Goal: Information Seeking & Learning: Learn about a topic

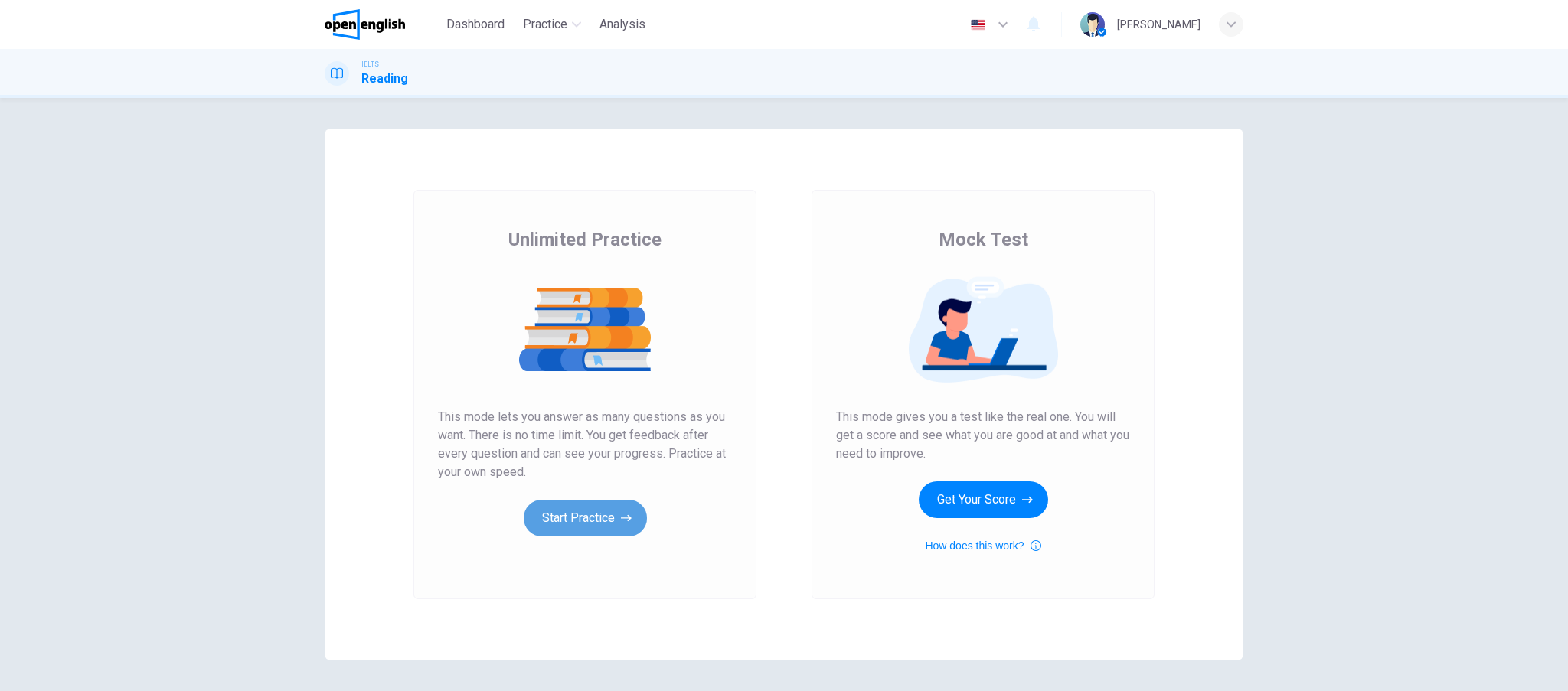
click at [593, 518] on button "Start Practice" at bounding box center [585, 518] width 123 height 37
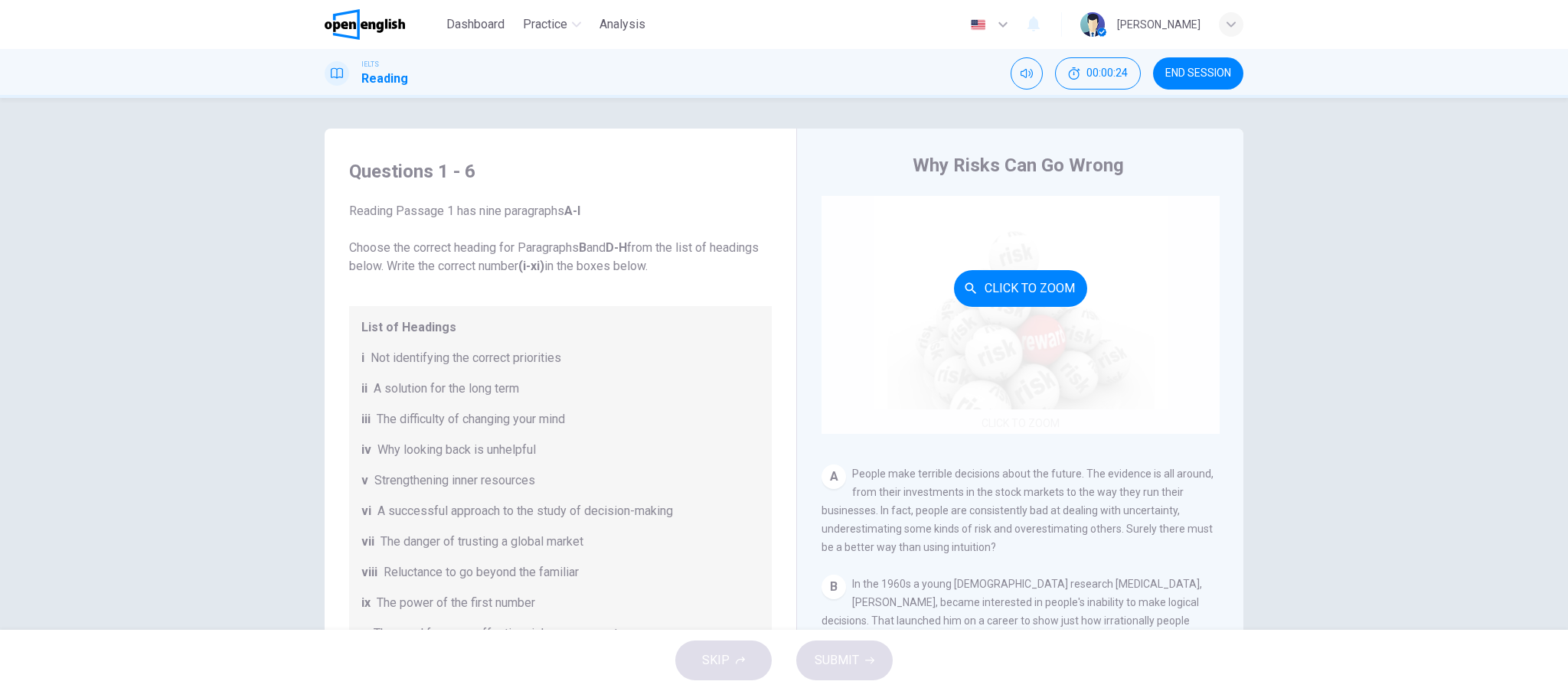
scroll to position [203, 0]
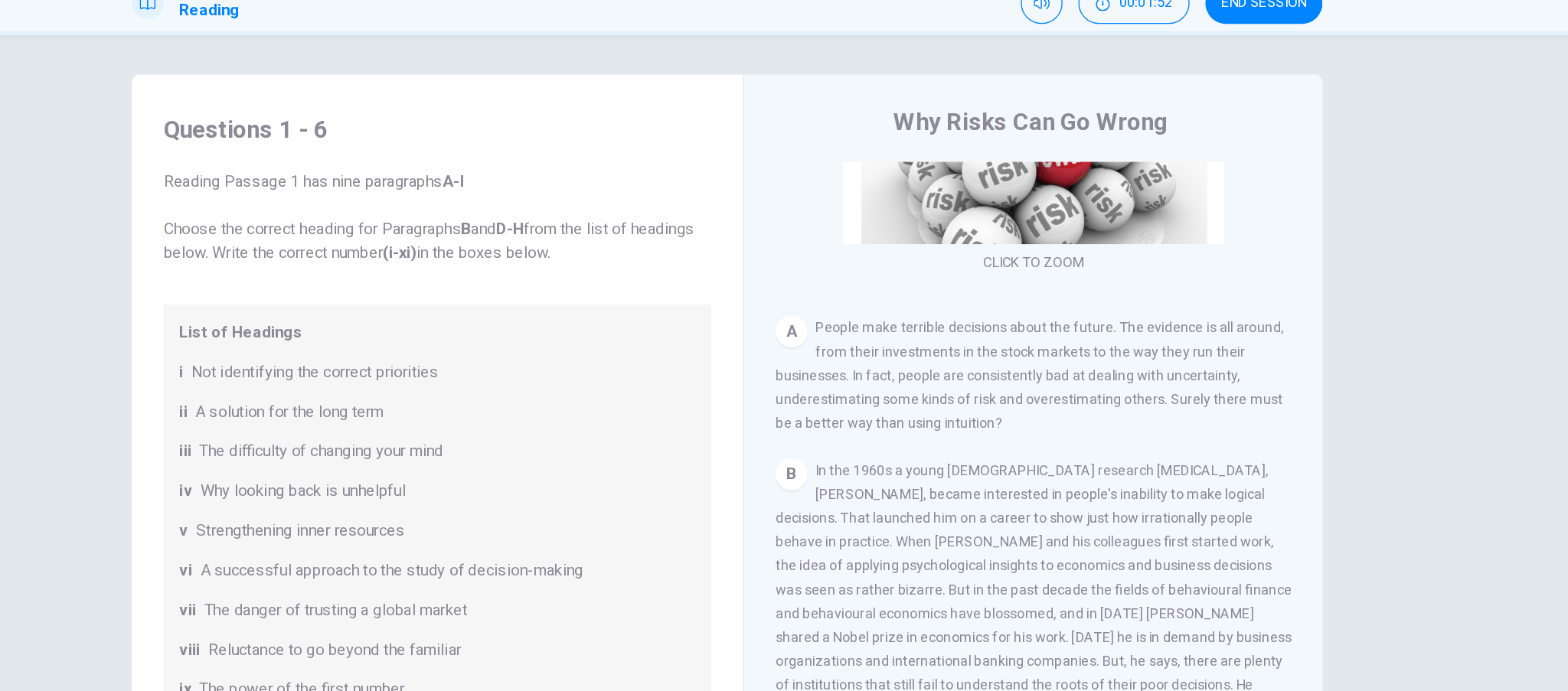
drag, startPoint x: 964, startPoint y: 362, endPoint x: 1015, endPoint y: 367, distance: 51.2
click at [1015, 367] on span "People make terrible decisions about the future. The evidence is all around, fr…" at bounding box center [1017, 360] width 392 height 85
drag, startPoint x: 1002, startPoint y: 362, endPoint x: 1024, endPoint y: 355, distance: 23.1
click at [964, 352] on div "A People make terrible decisions about the future. The evidence is all around, …" at bounding box center [1020, 360] width 398 height 92
drag, startPoint x: 1115, startPoint y: 364, endPoint x: 1173, endPoint y: 369, distance: 58.2
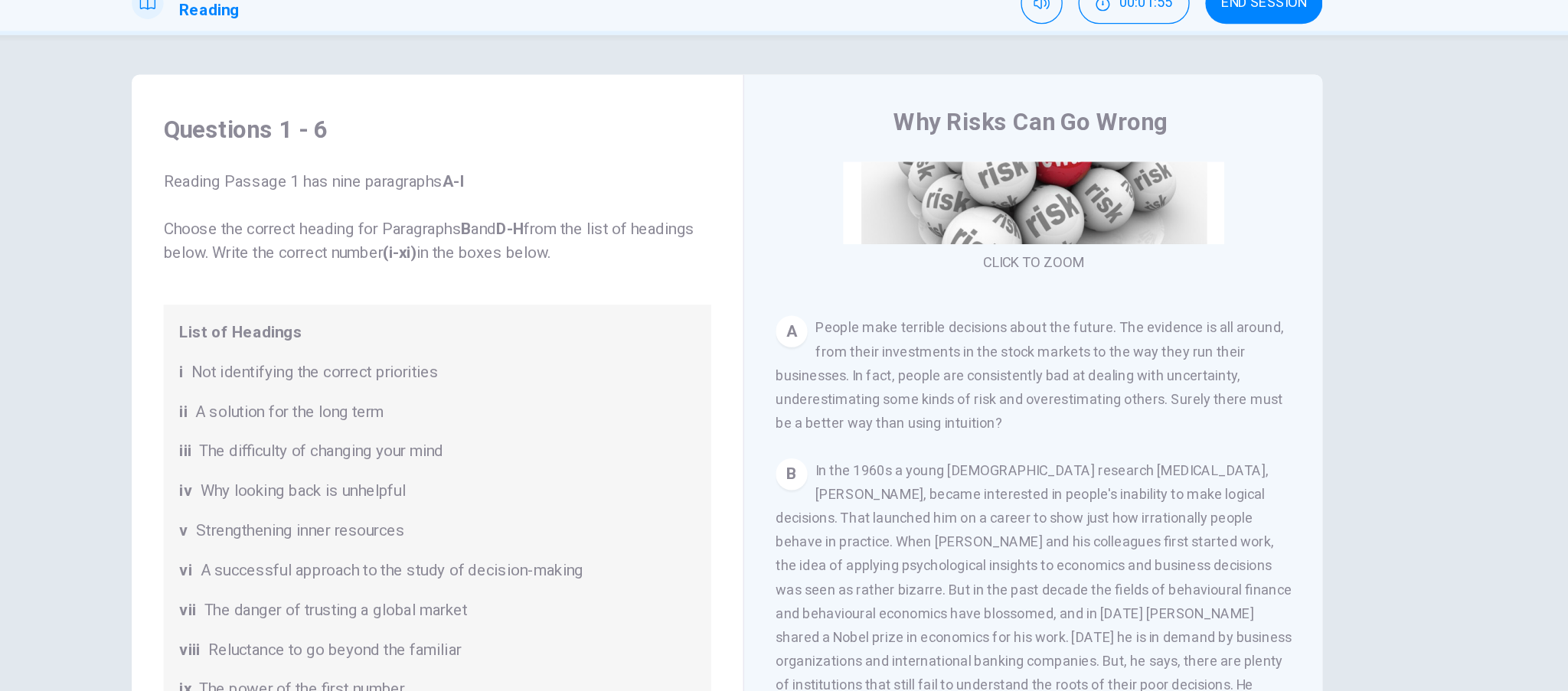
click at [1173, 369] on div "A People make terrible decisions about the future. The evidence is all around, …" at bounding box center [1020, 360] width 398 height 92
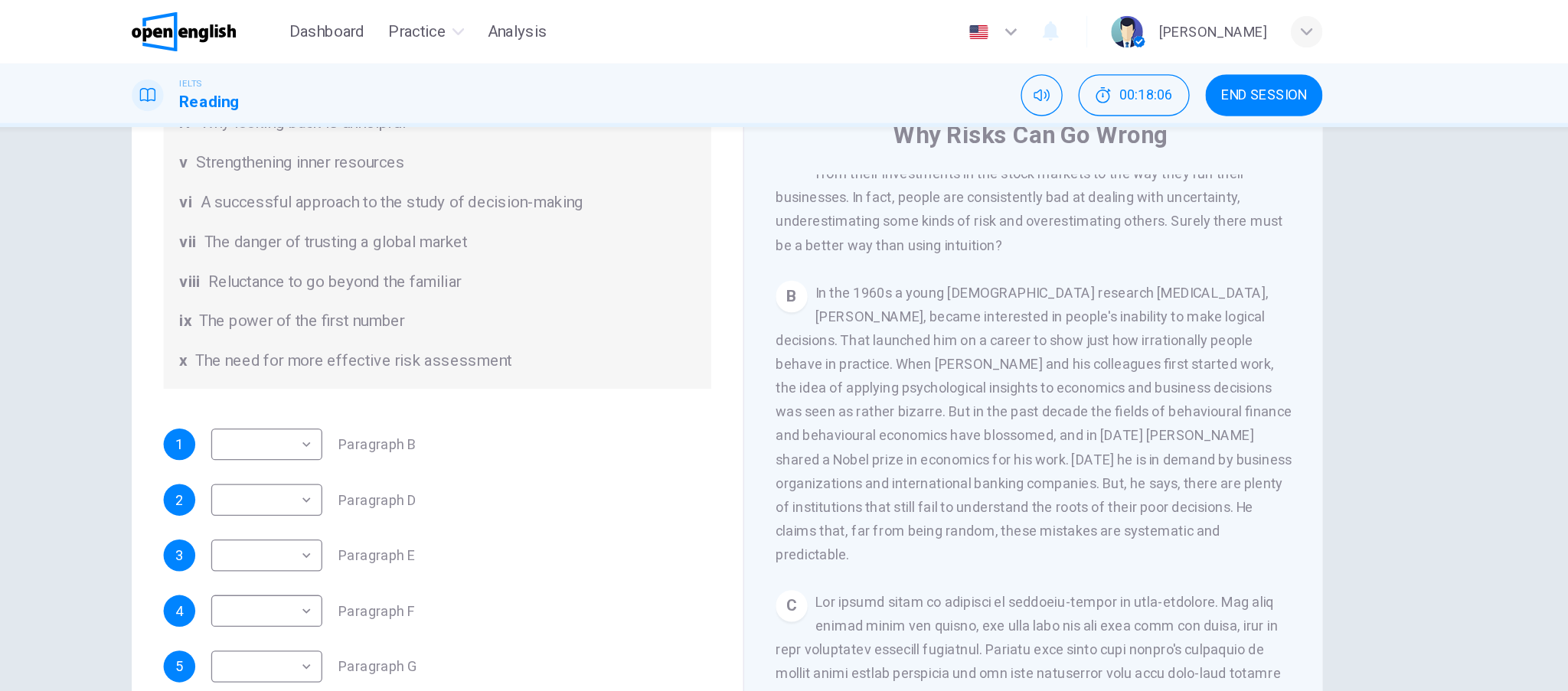
scroll to position [295, 0]
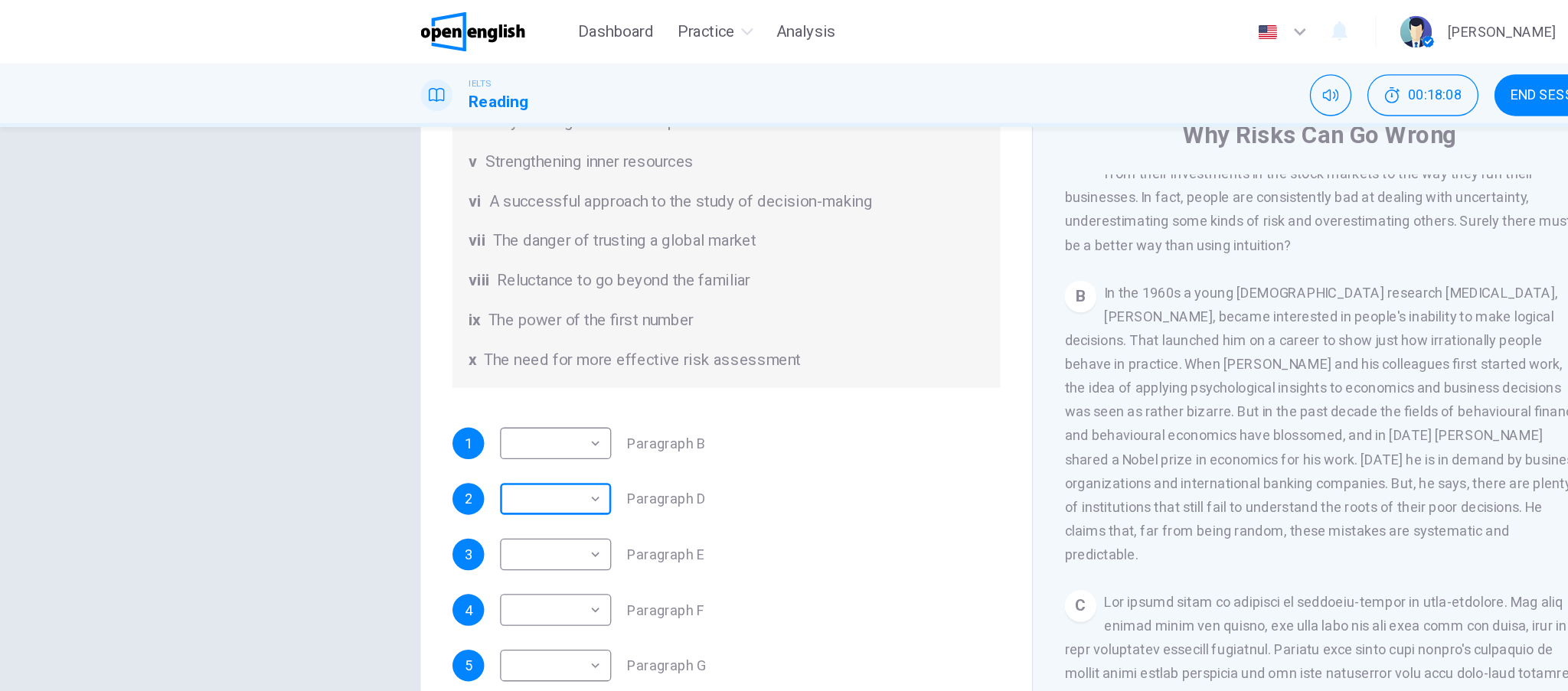
click at [224, 385] on body "This site uses cookies, as explained in our Privacy Policy . If you agree to th…" at bounding box center [784, 345] width 1568 height 691
click at [234, 690] on div at bounding box center [784, 691] width 1568 height 0
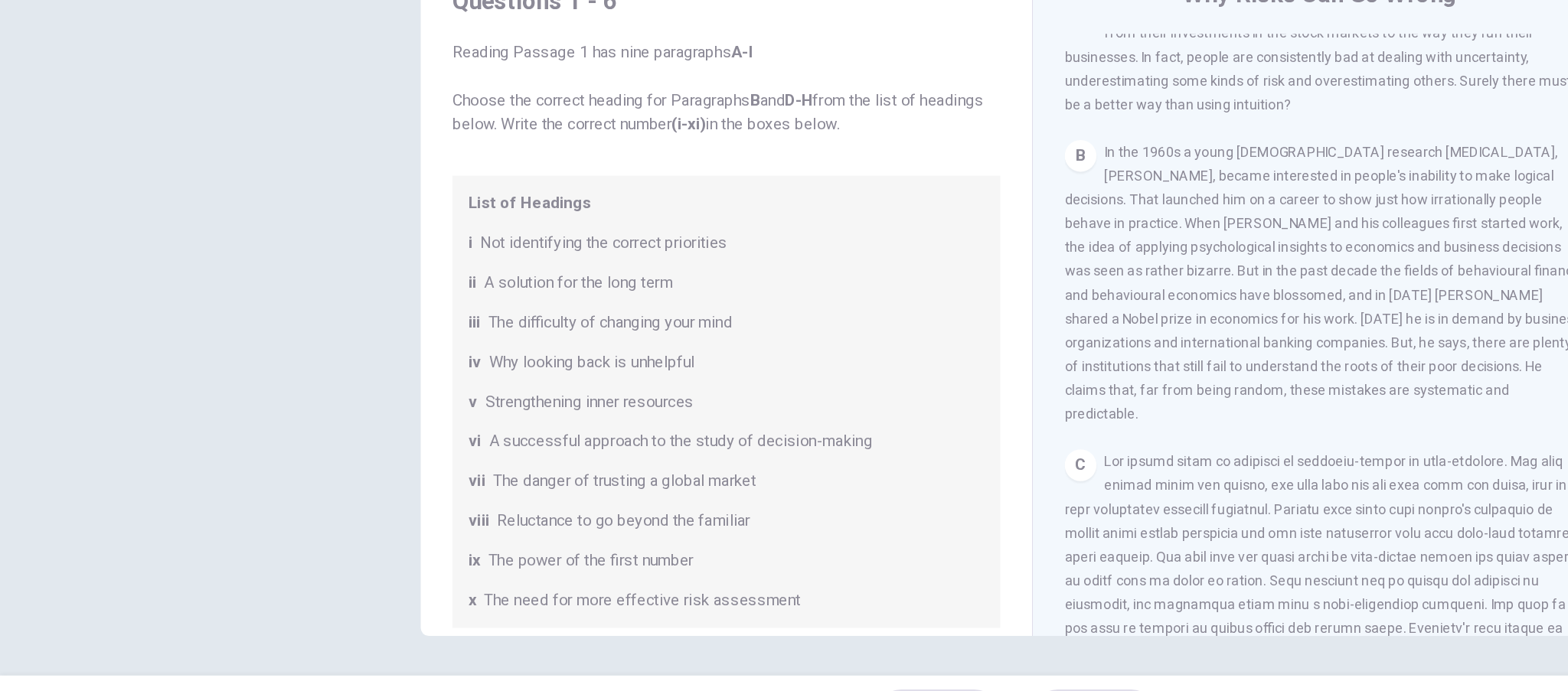
scroll to position [0, 0]
click at [611, 369] on div "List of Headings i Not identifying the correct priorities ii A solution for the…" at bounding box center [560, 419] width 422 height 349
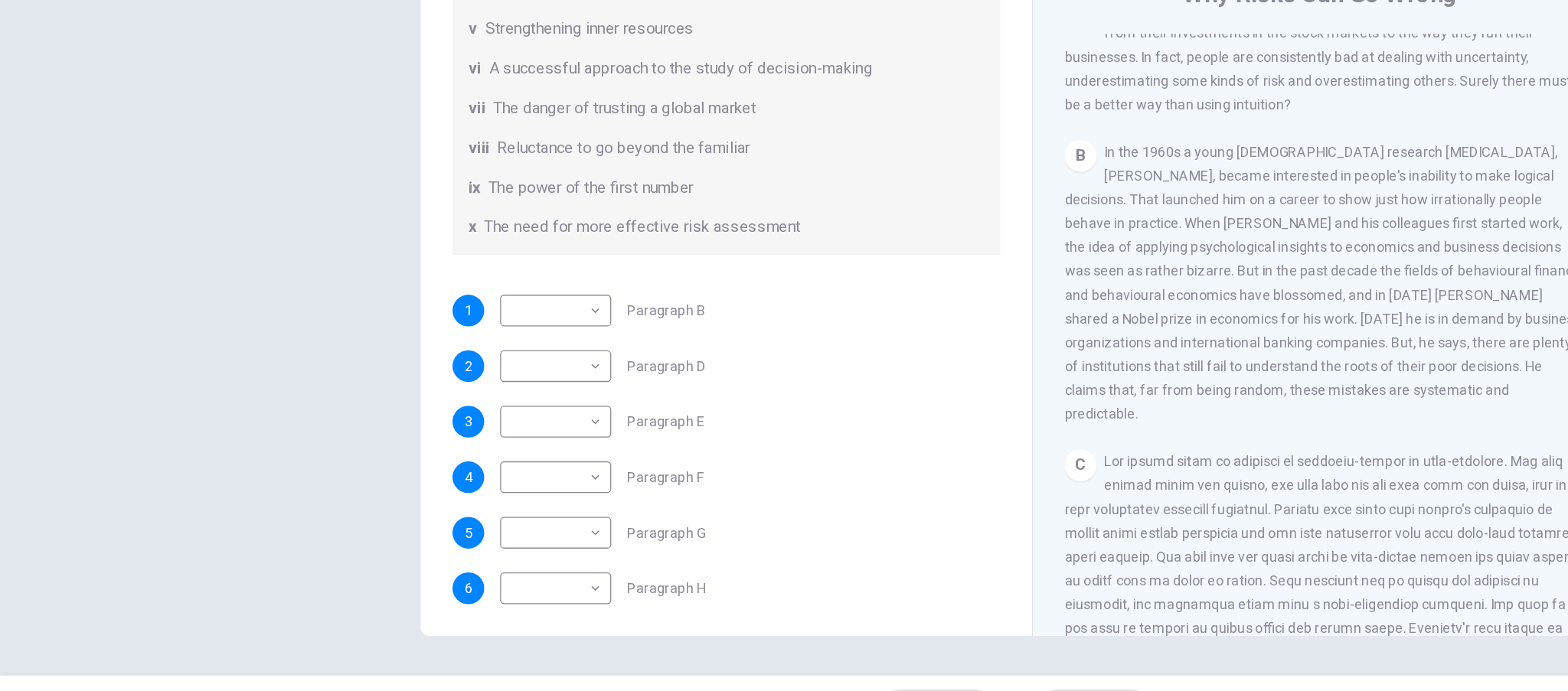
scroll to position [295, 0]
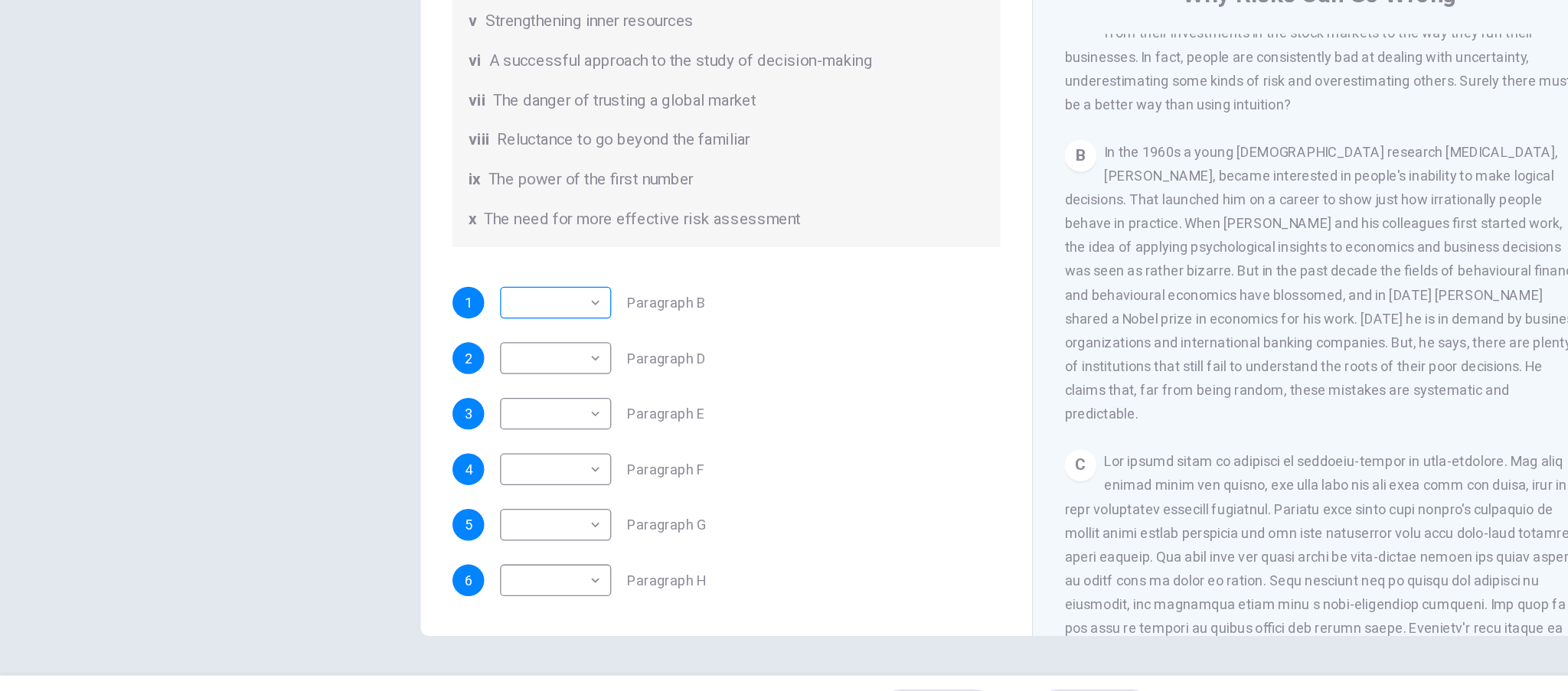
click at [434, 231] on body "This site uses cookies, as explained in our Privacy Policy . If you agree to th…" at bounding box center [784, 345] width 1568 height 691
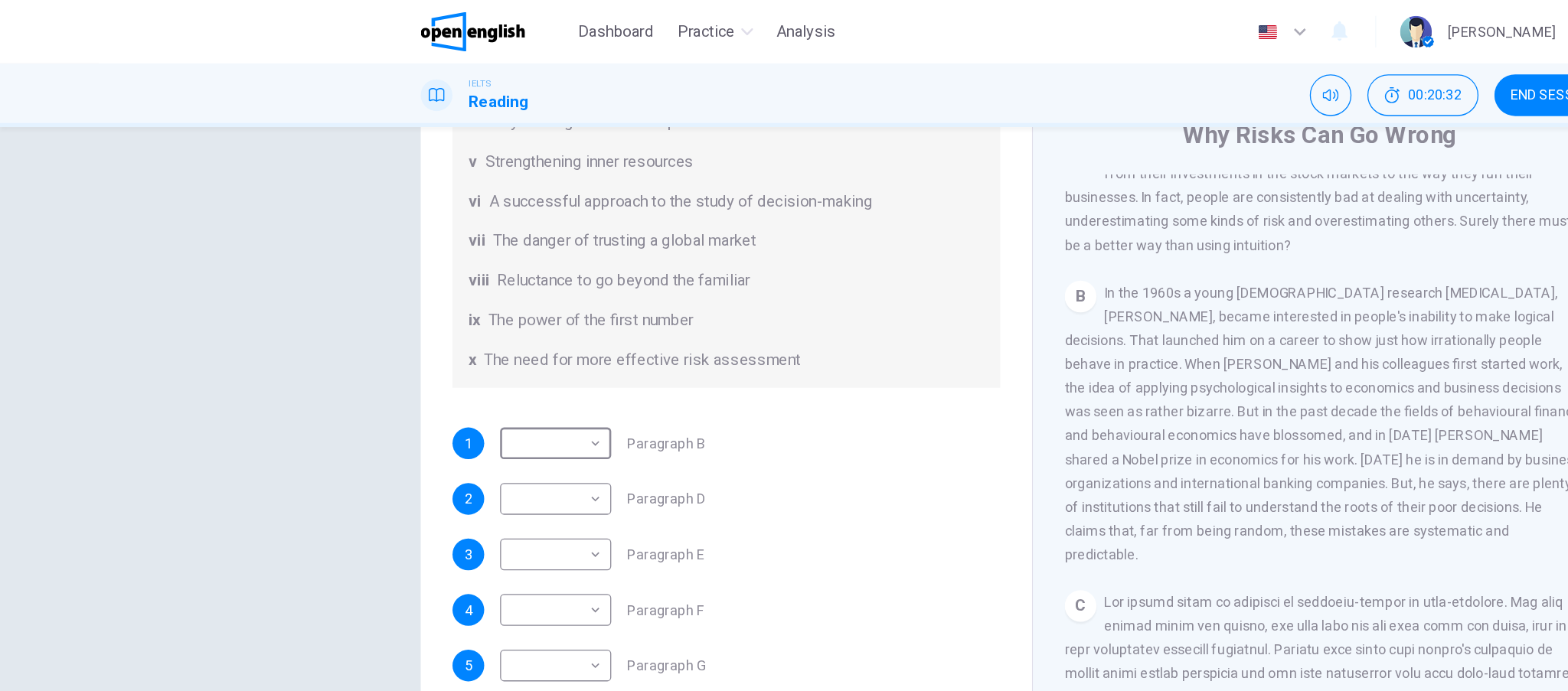
type input "**"
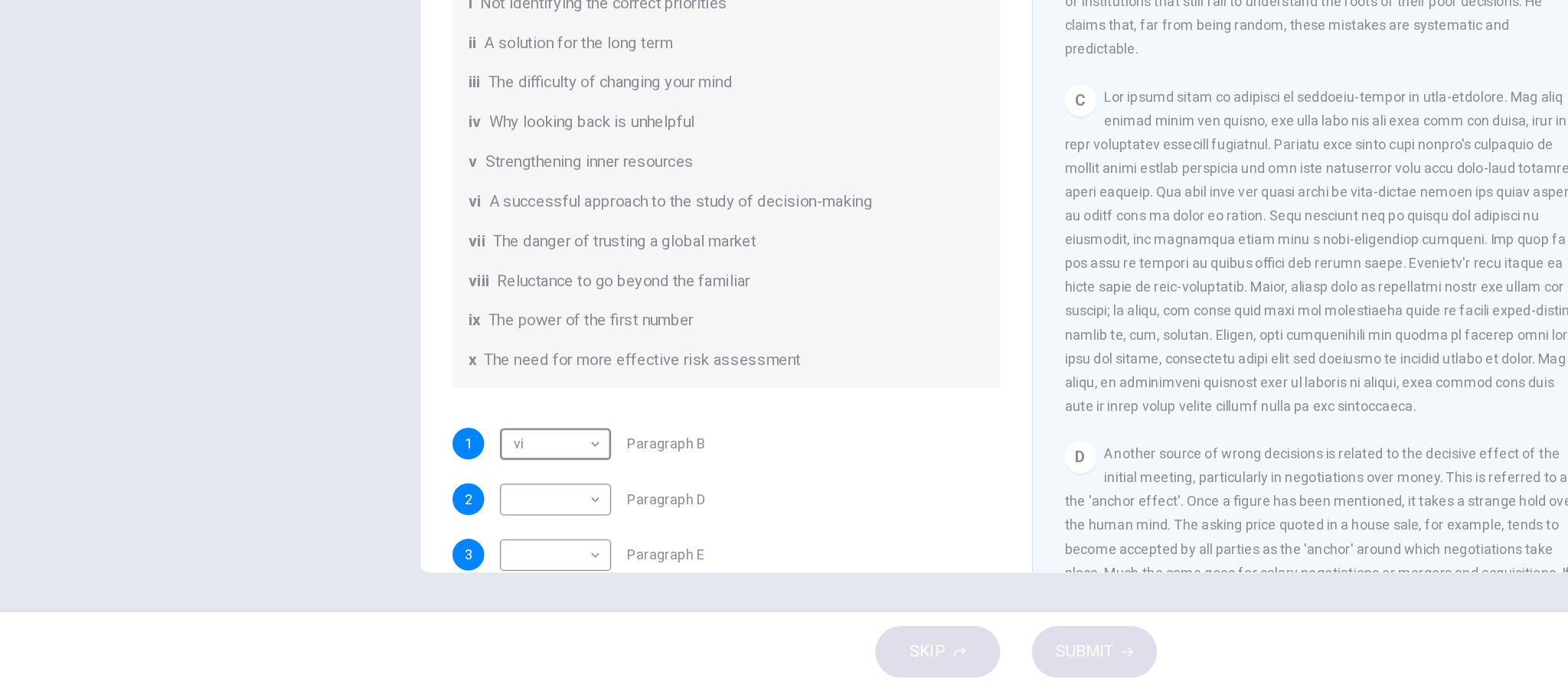
scroll to position [586, 0]
drag, startPoint x: 774, startPoint y: 627, endPoint x: 687, endPoint y: 618, distance: 87.5
click at [687, 618] on div "Questions 1 - 6 Reading Passage 1 has nine paragraphs A-I Choose the correct he…" at bounding box center [784, 364] width 1568 height 532
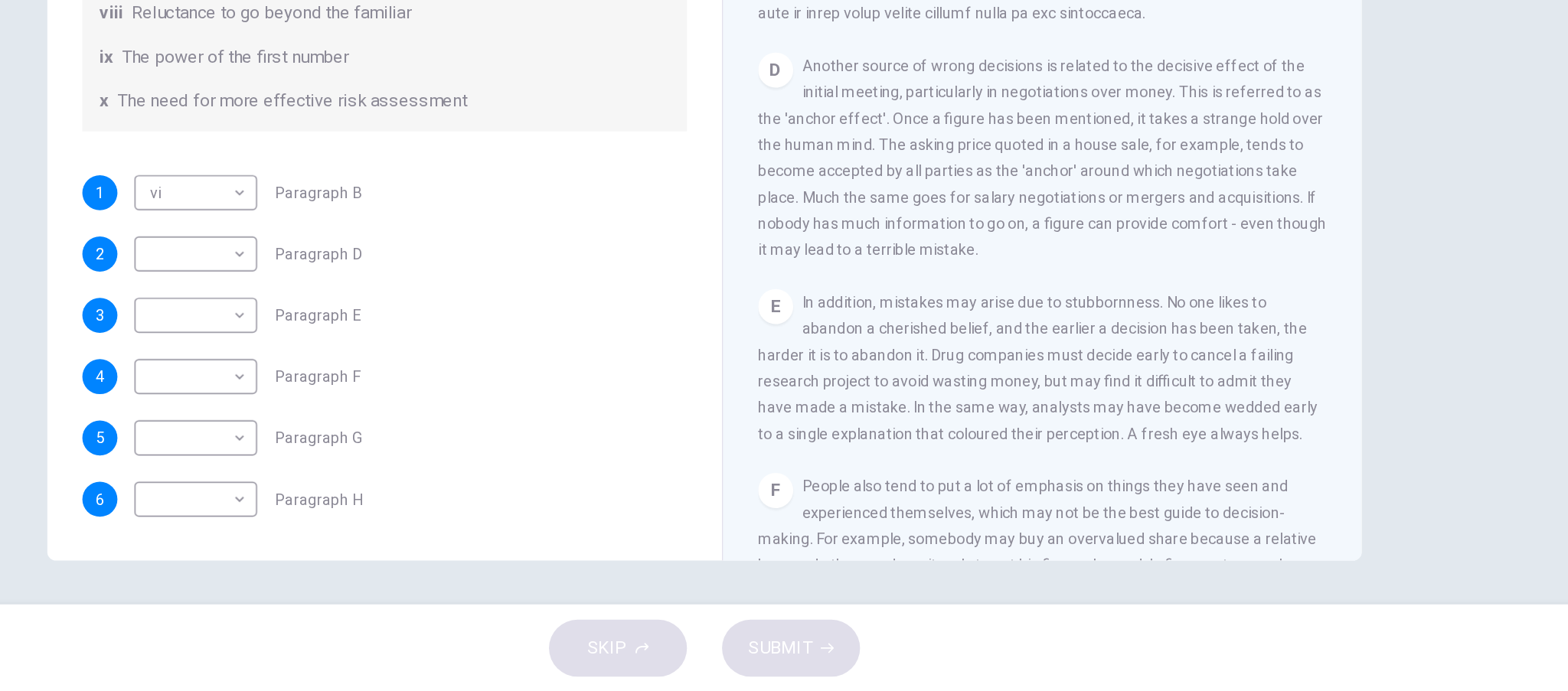
scroll to position [860, 0]
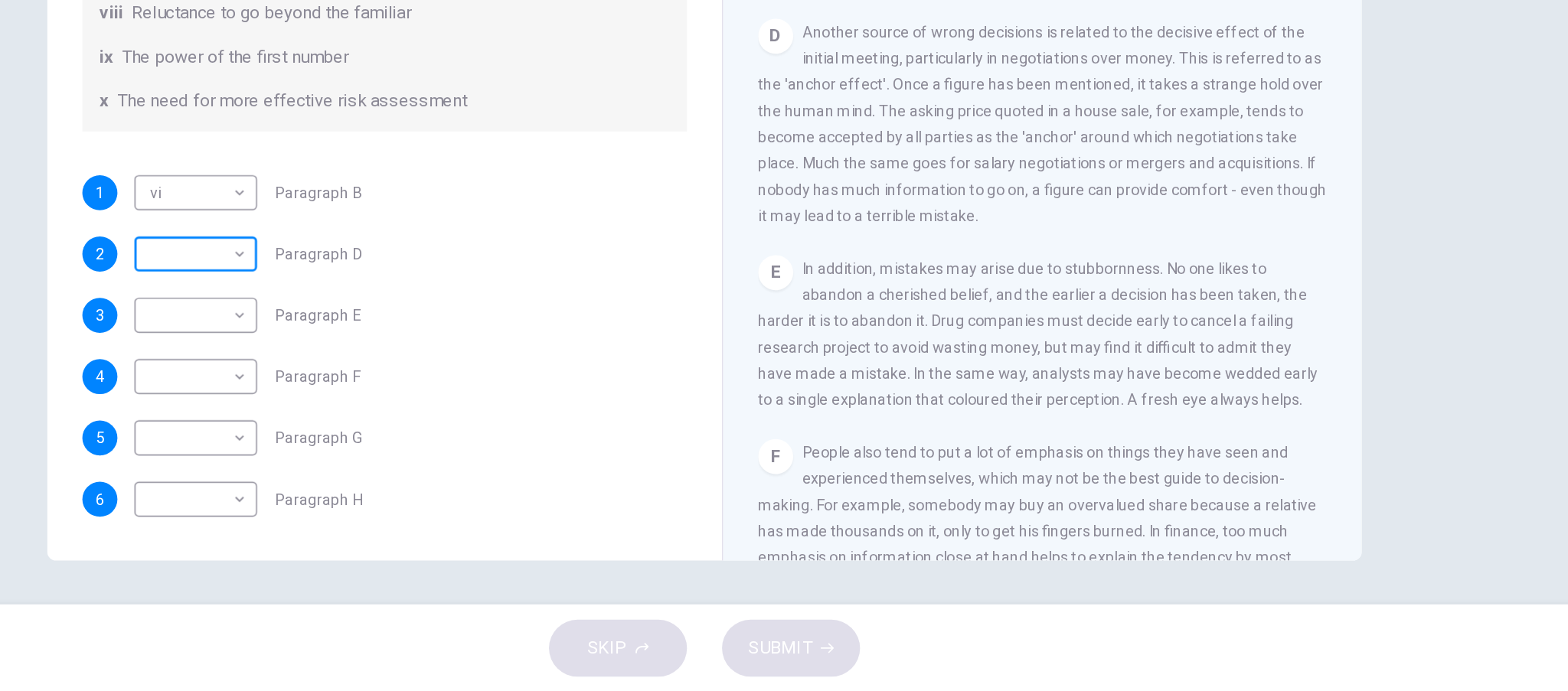
click at [152, 184] on body "This site uses cookies, as explained in our Privacy Policy . If you agree to th…" at bounding box center [784, 345] width 1568 height 691
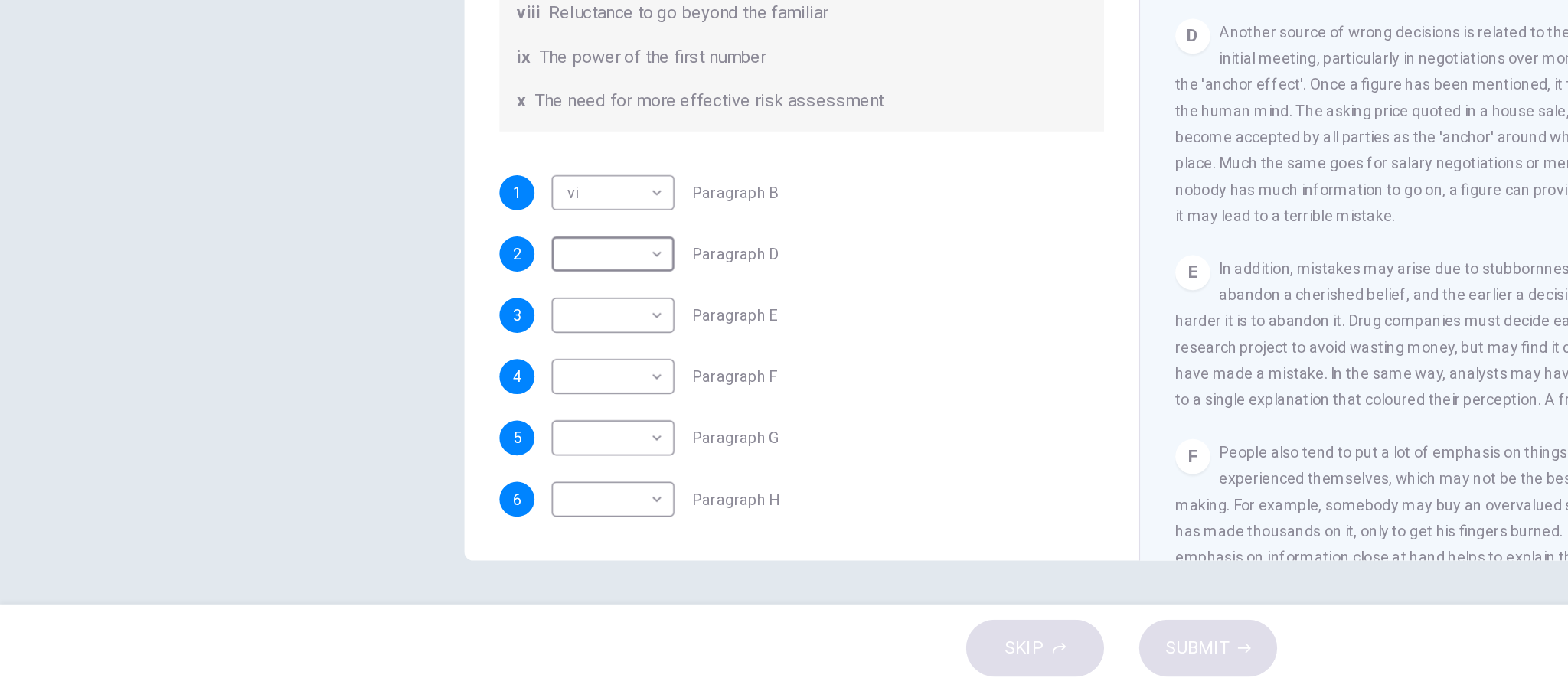
type input "**"
drag, startPoint x: 897, startPoint y: 475, endPoint x: 803, endPoint y: 488, distance: 94.9
click at [803, 488] on div "Why Risks Can Go Wrong CLICK TO ZOOM Click to Zoom A People make terrible decis…" at bounding box center [1019, 345] width 447 height 556
drag, startPoint x: 870, startPoint y: 537, endPoint x: 852, endPoint y: 562, distance: 30.8
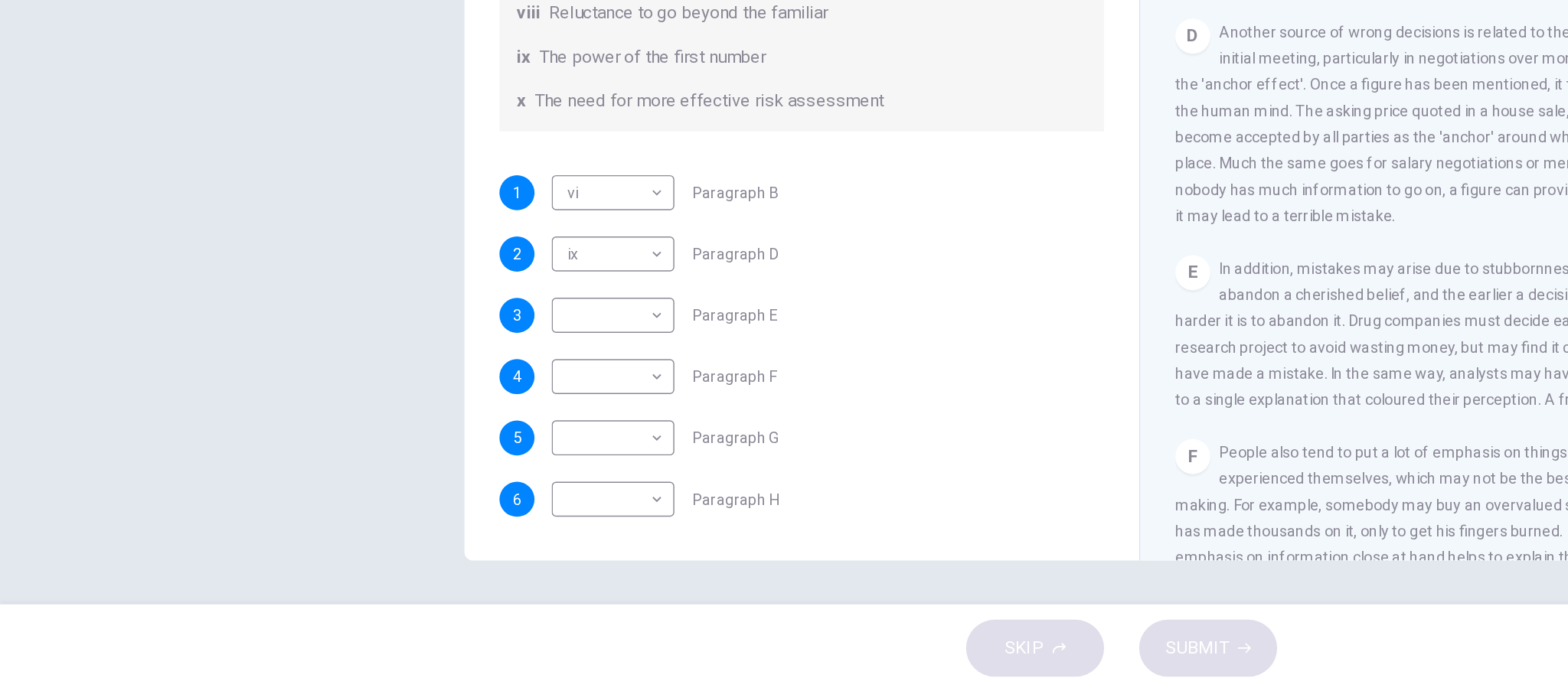
click at [852, 562] on div "CLICK TO ZOOM Click to Zoom A People make terrible decisions about the future. …" at bounding box center [1030, 367] width 418 height 464
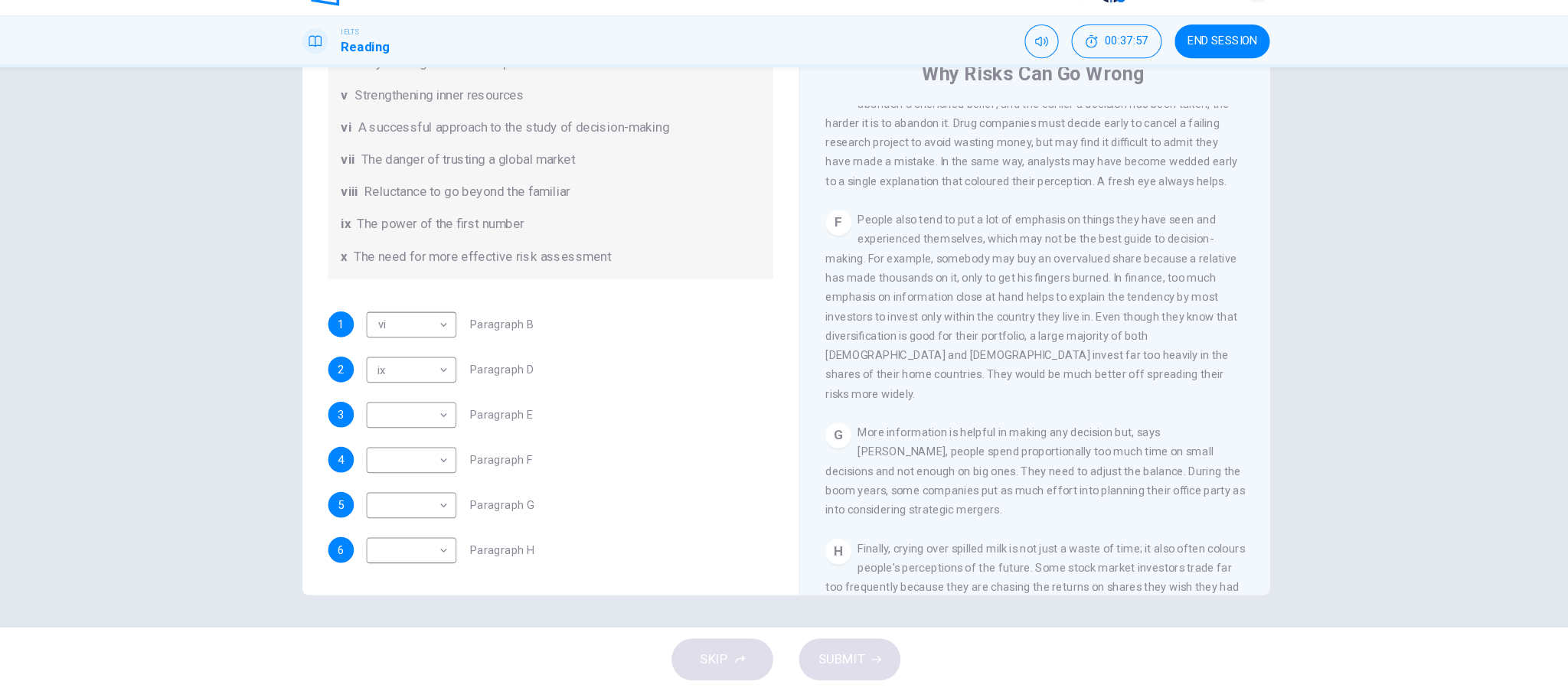
scroll to position [0, 0]
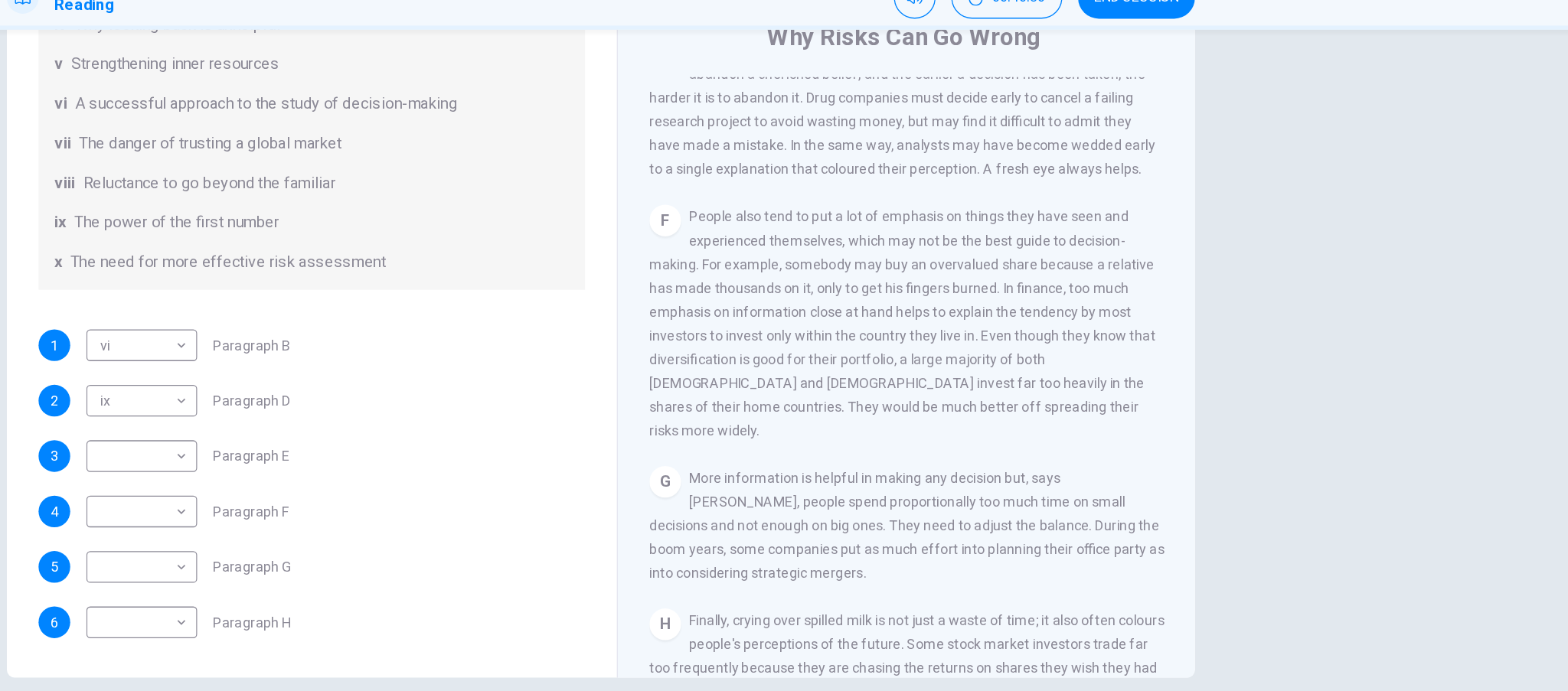
drag, startPoint x: 767, startPoint y: 340, endPoint x: 770, endPoint y: 322, distance: 18.2
click at [770, 322] on div "Questions 1 - 6 Reading Passage 1 has nine paragraphs A-I Choose the correct he…" at bounding box center [560, 340] width 447 height 516
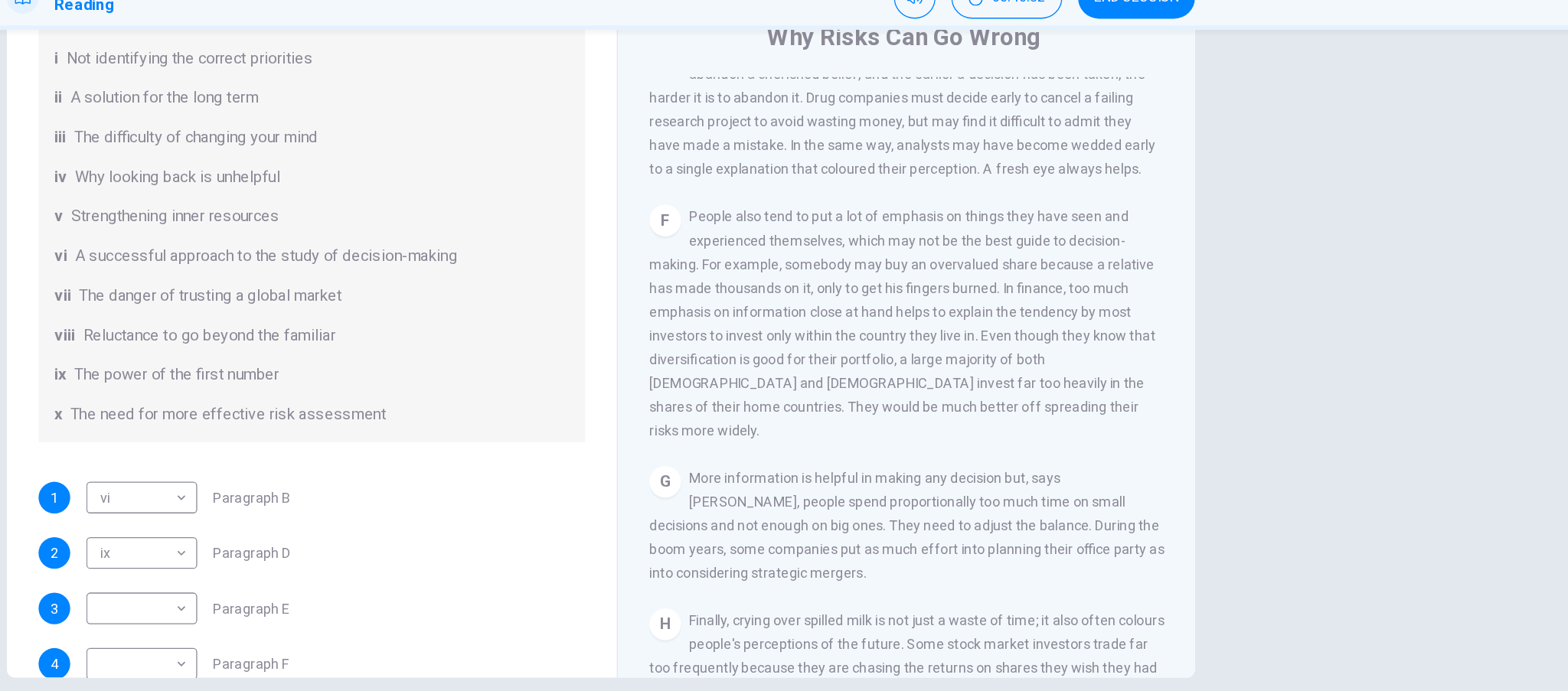
scroll to position [168, 0]
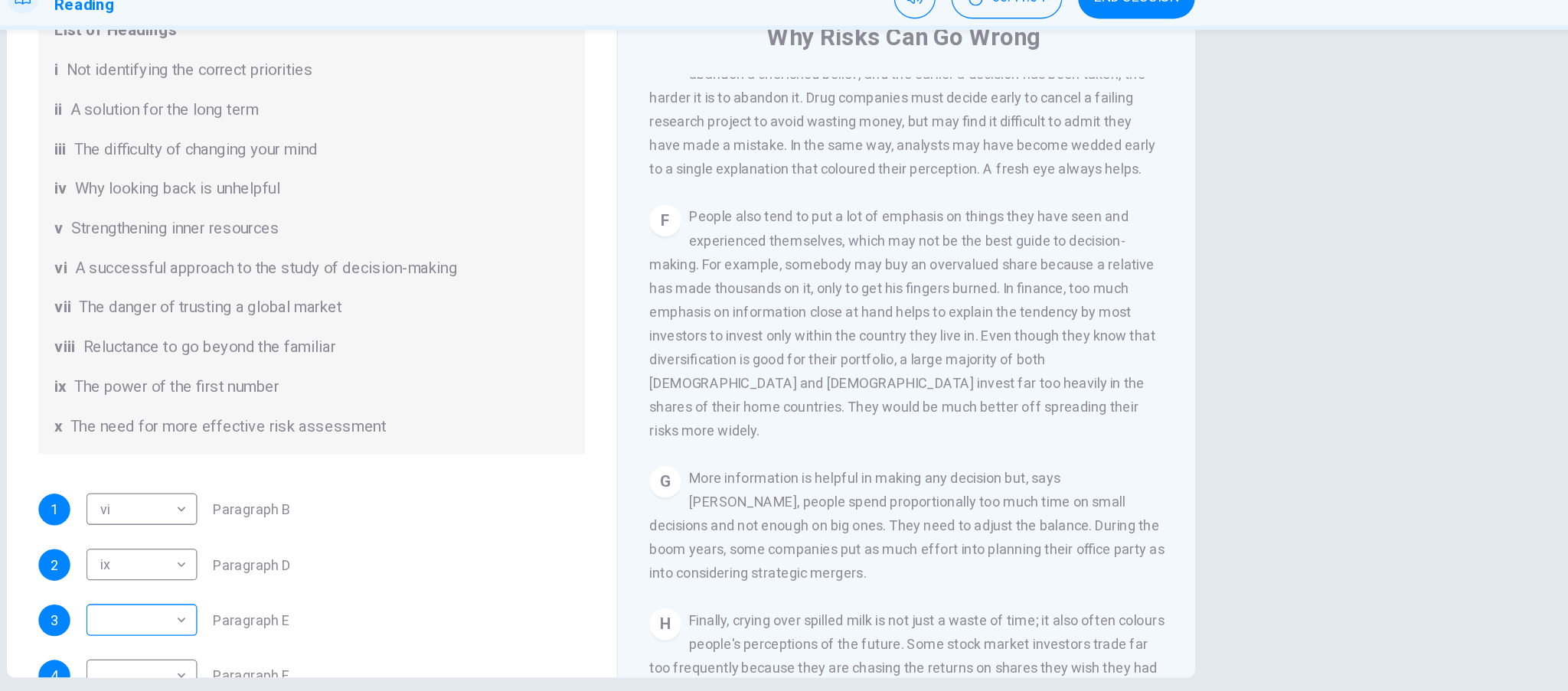
click at [128, 476] on body "This site uses cookies, as explained in our Privacy Policy . If you agree to th…" at bounding box center [784, 345] width 1568 height 691
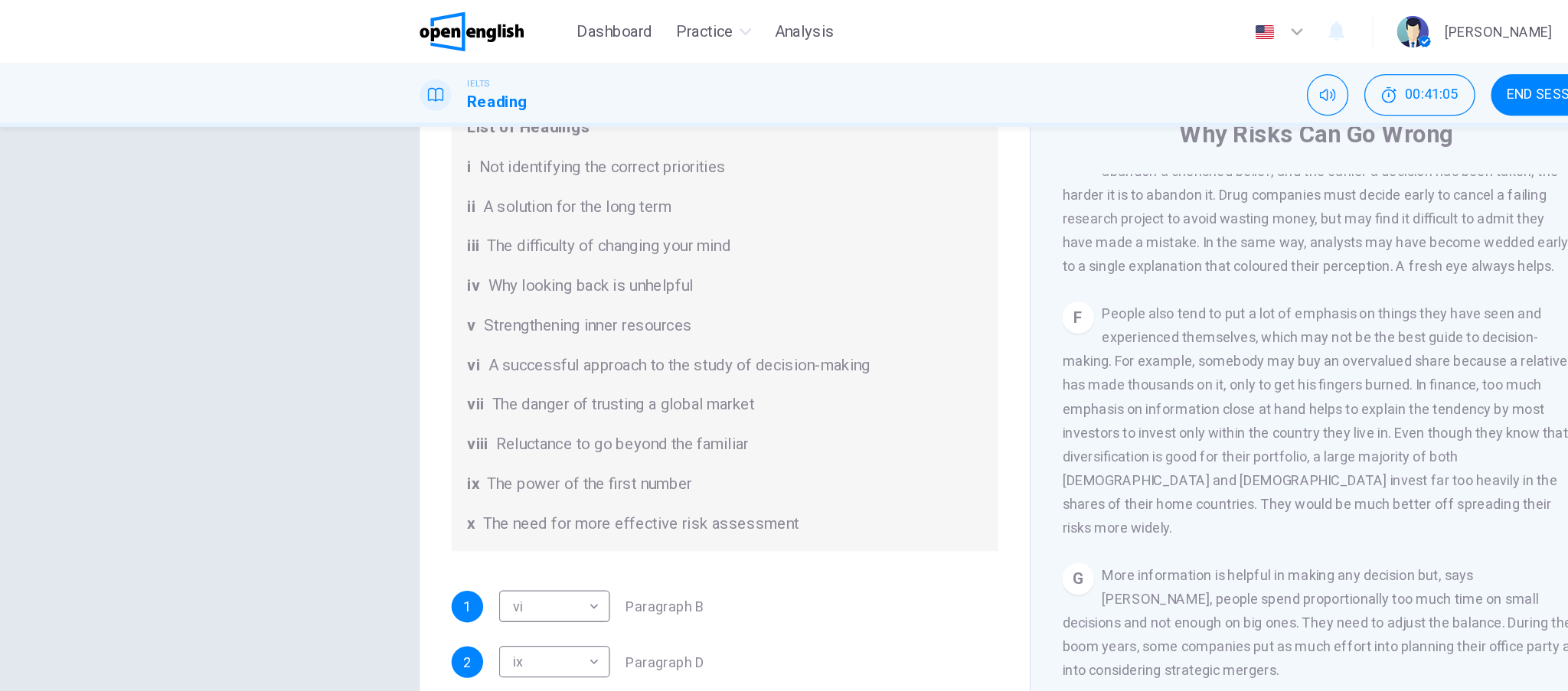
type input "***"
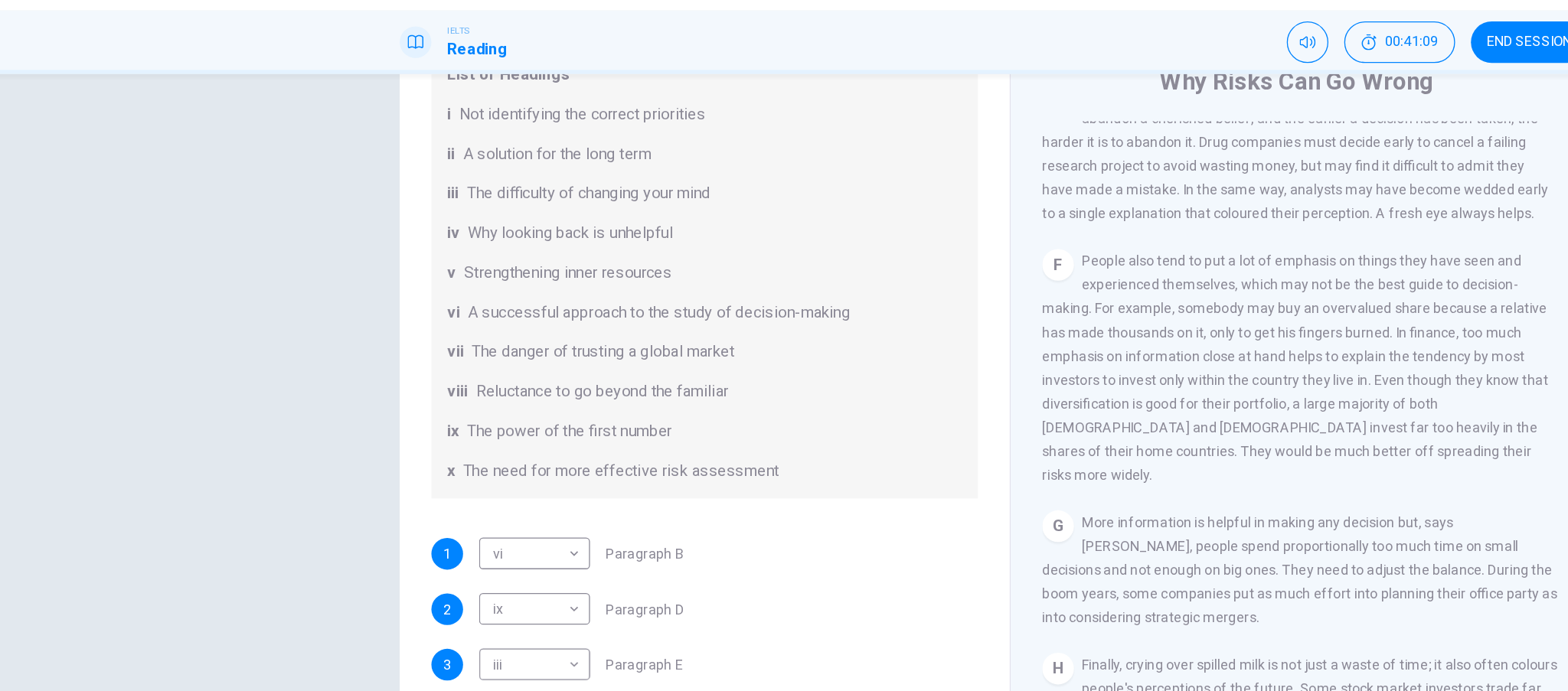
click at [680, 409] on div "x The need for more effective risk assessment" at bounding box center [560, 404] width 398 height 18
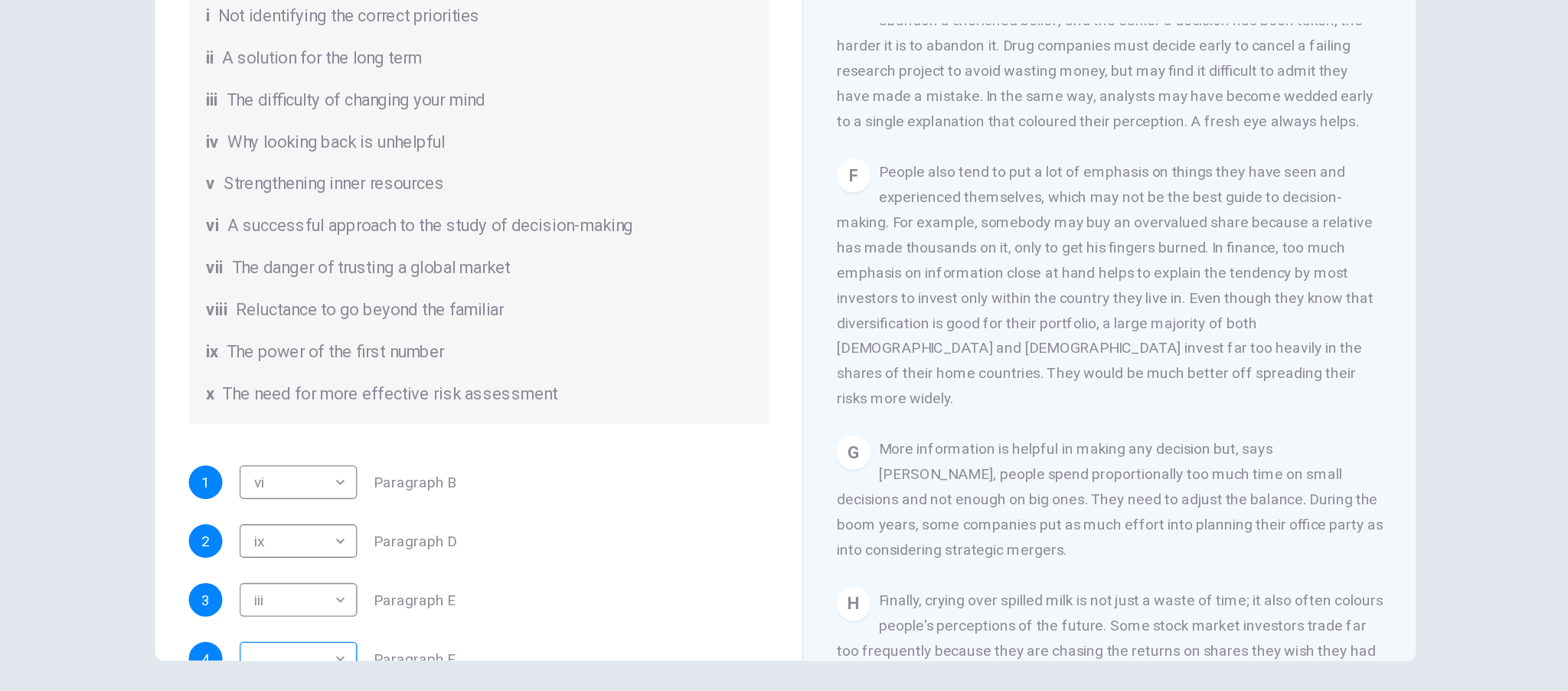
click at [242, 478] on body "This site uses cookies, as explained in our Privacy Policy . If you agree to th…" at bounding box center [784, 345] width 1568 height 691
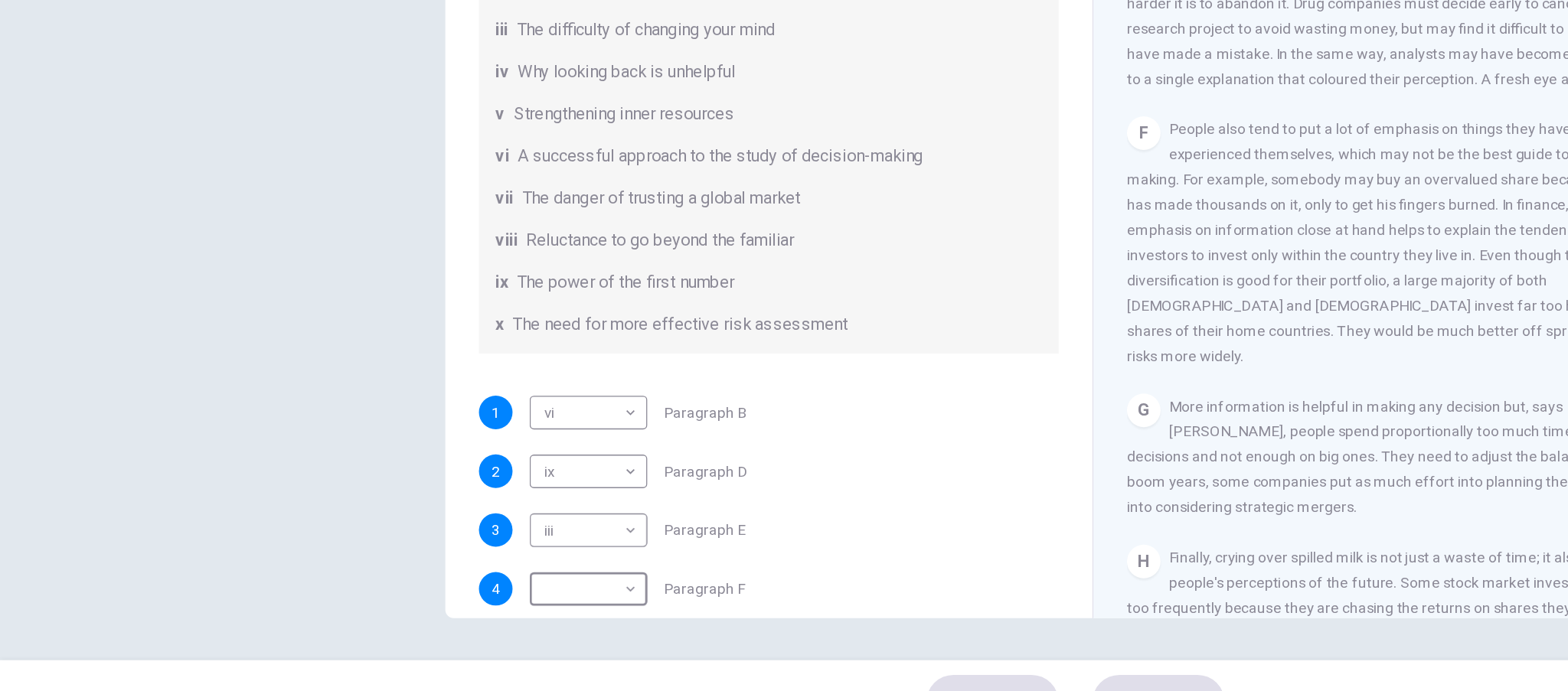
type input "****"
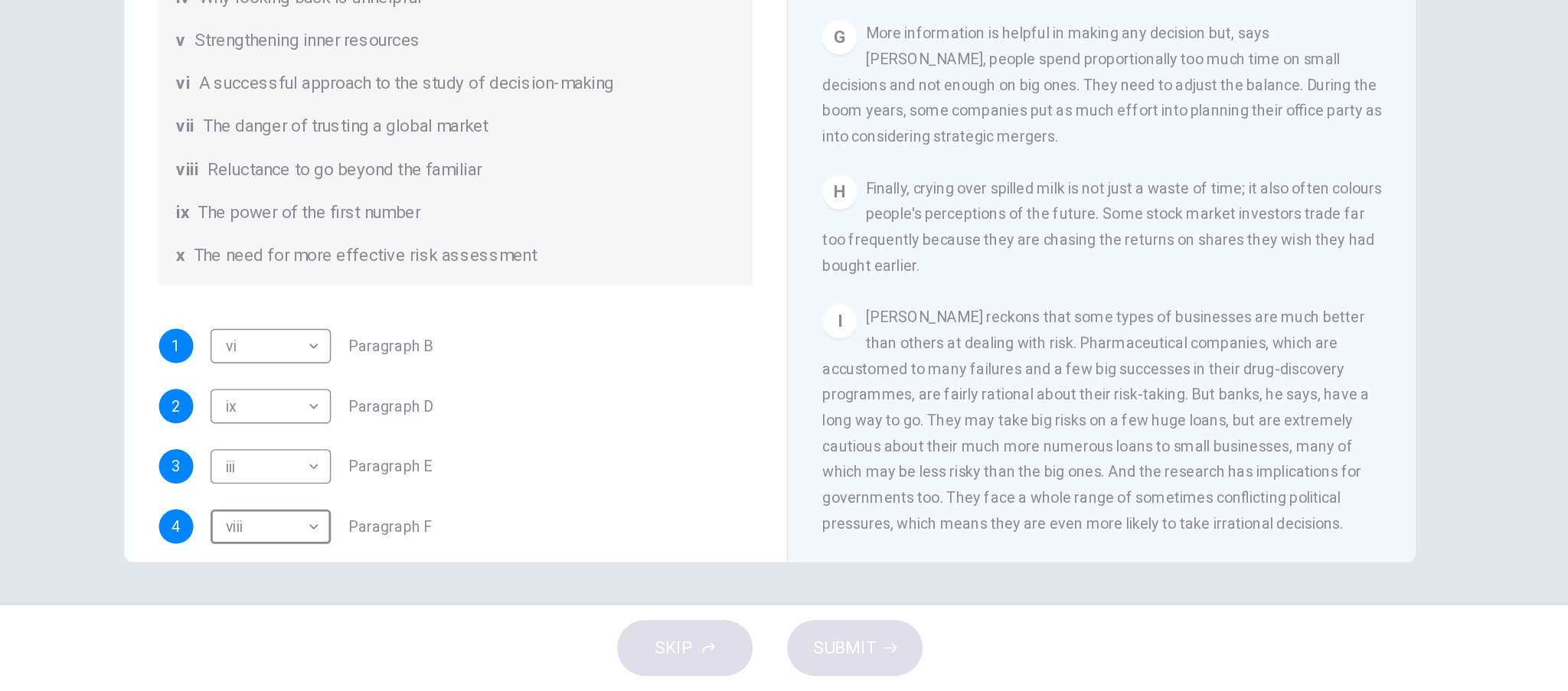
scroll to position [295, 0]
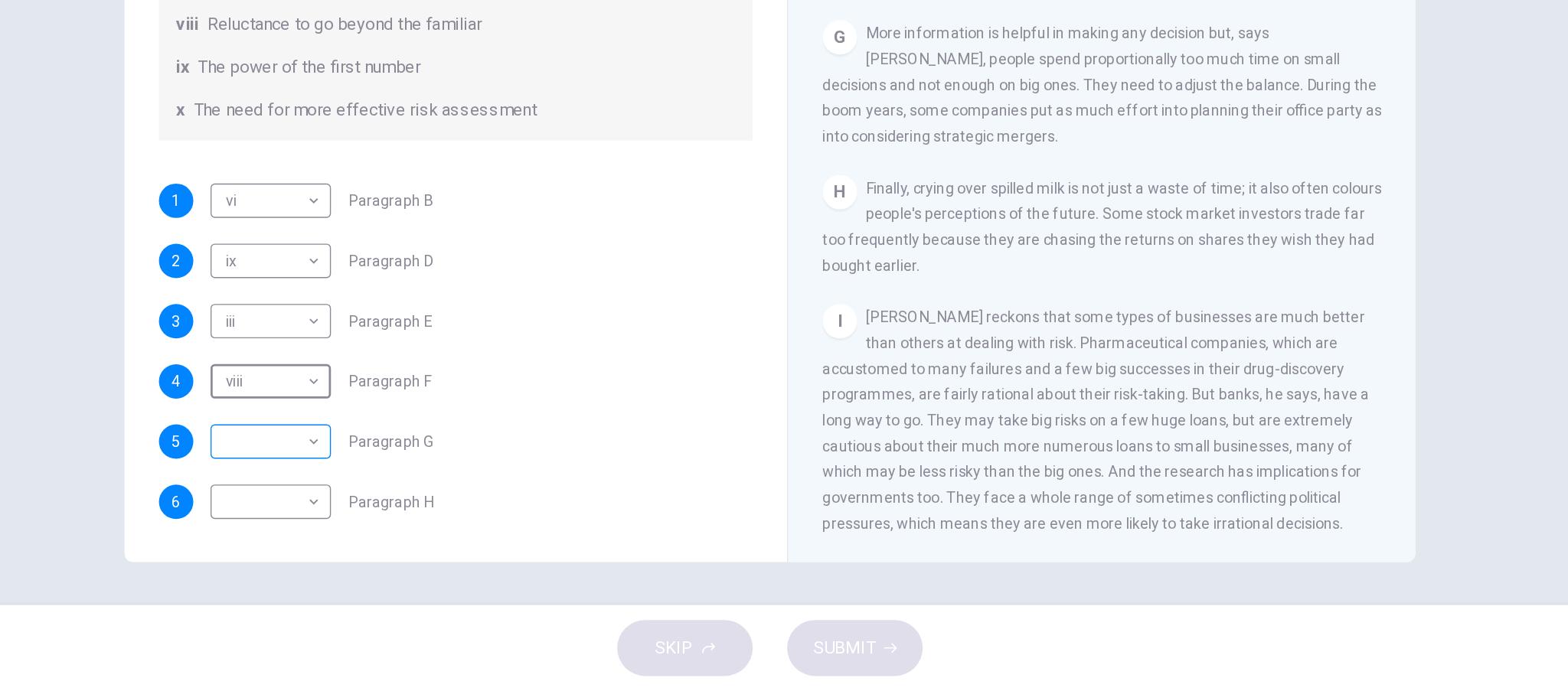
click at [222, 314] on body "This site uses cookies, as explained in our Privacy Policy . If you agree to th…" at bounding box center [784, 345] width 1568 height 691
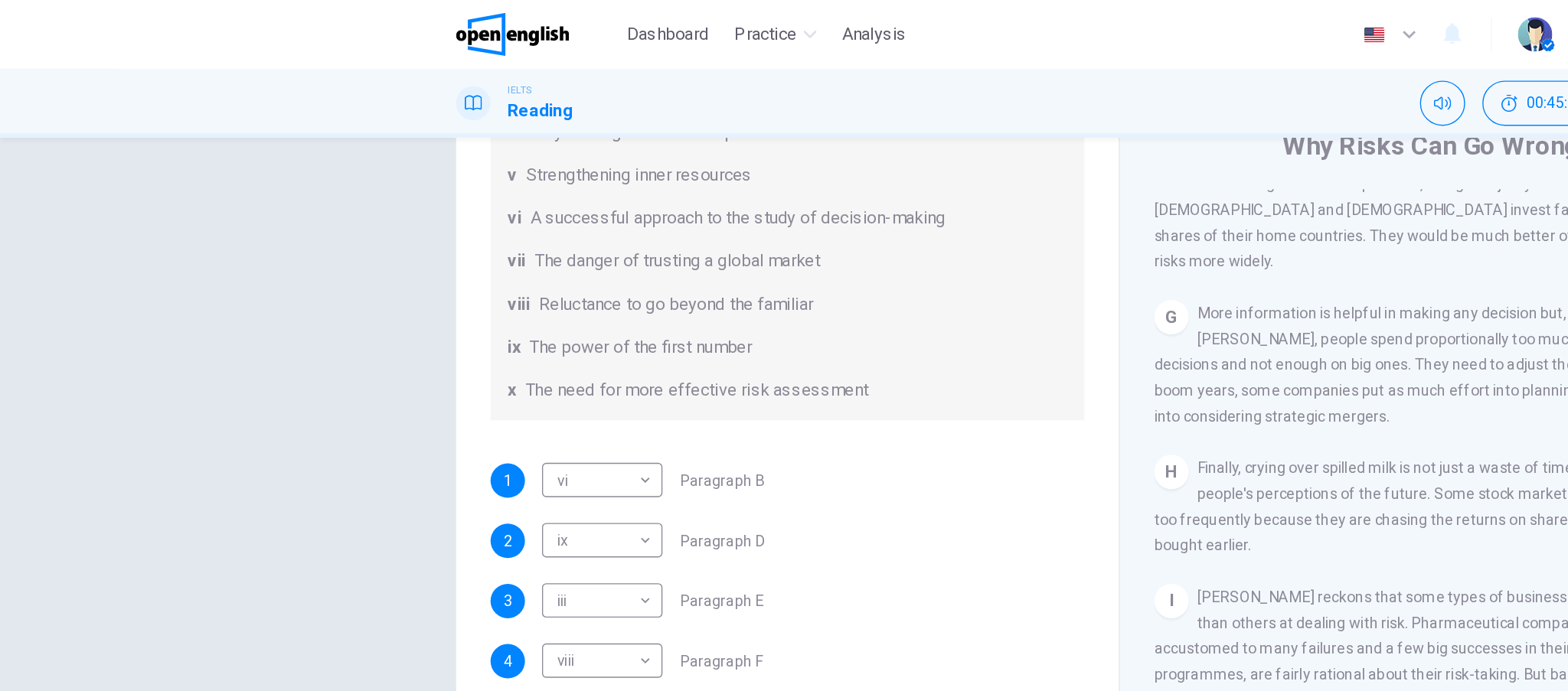
click at [415, 690] on li "i" at bounding box center [784, 700] width 1568 height 18
type input "*"
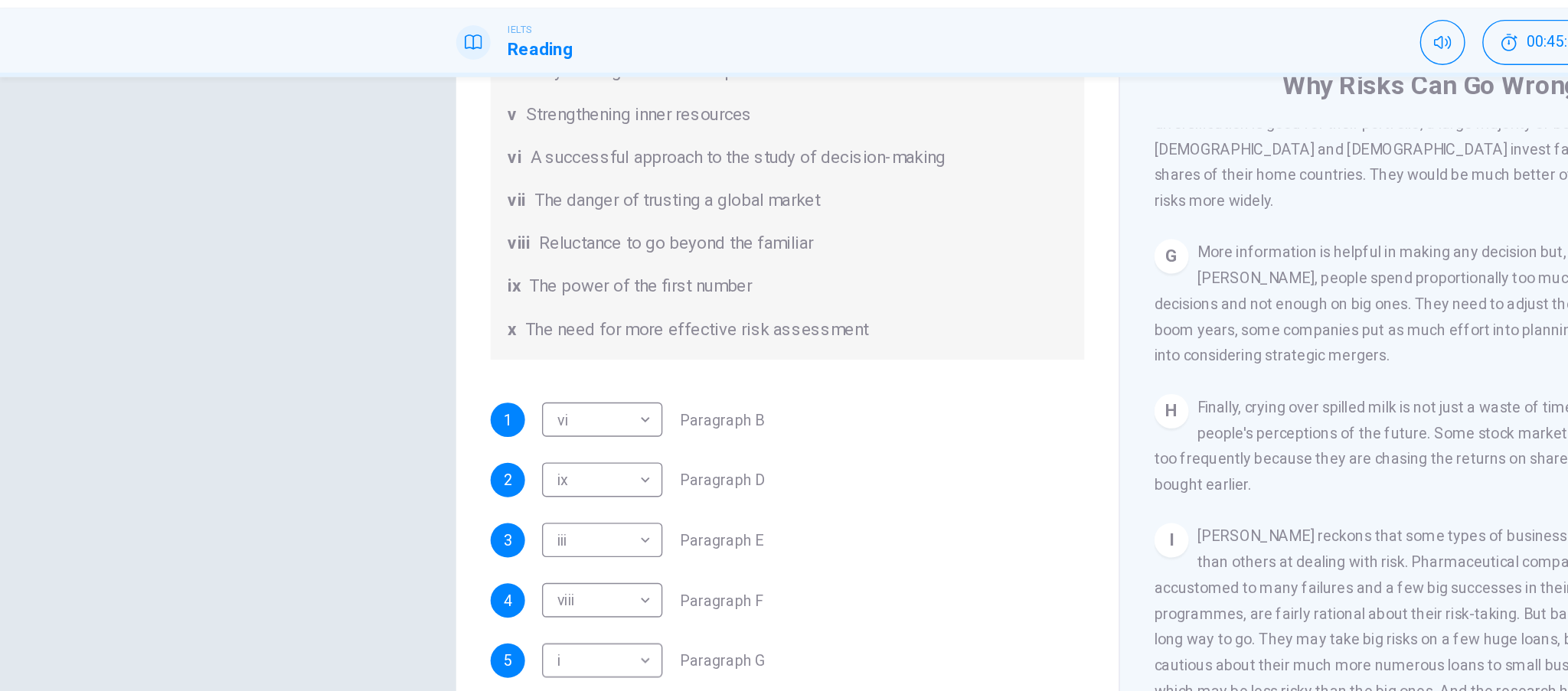
drag, startPoint x: 842, startPoint y: 289, endPoint x: 811, endPoint y: 267, distance: 38.0
click at [784, 306] on div "Questions 1 - 6 Reading Passage 1 has nine paragraphs A-I Choose the correct he…" at bounding box center [784, 333] width 919 height 532
drag, startPoint x: 665, startPoint y: 289, endPoint x: 653, endPoint y: 291, distance: 12.2
click at [653, 291] on div "List of Headings i Not identifying the correct priorities ii A solution for the…" at bounding box center [560, 125] width 422 height 349
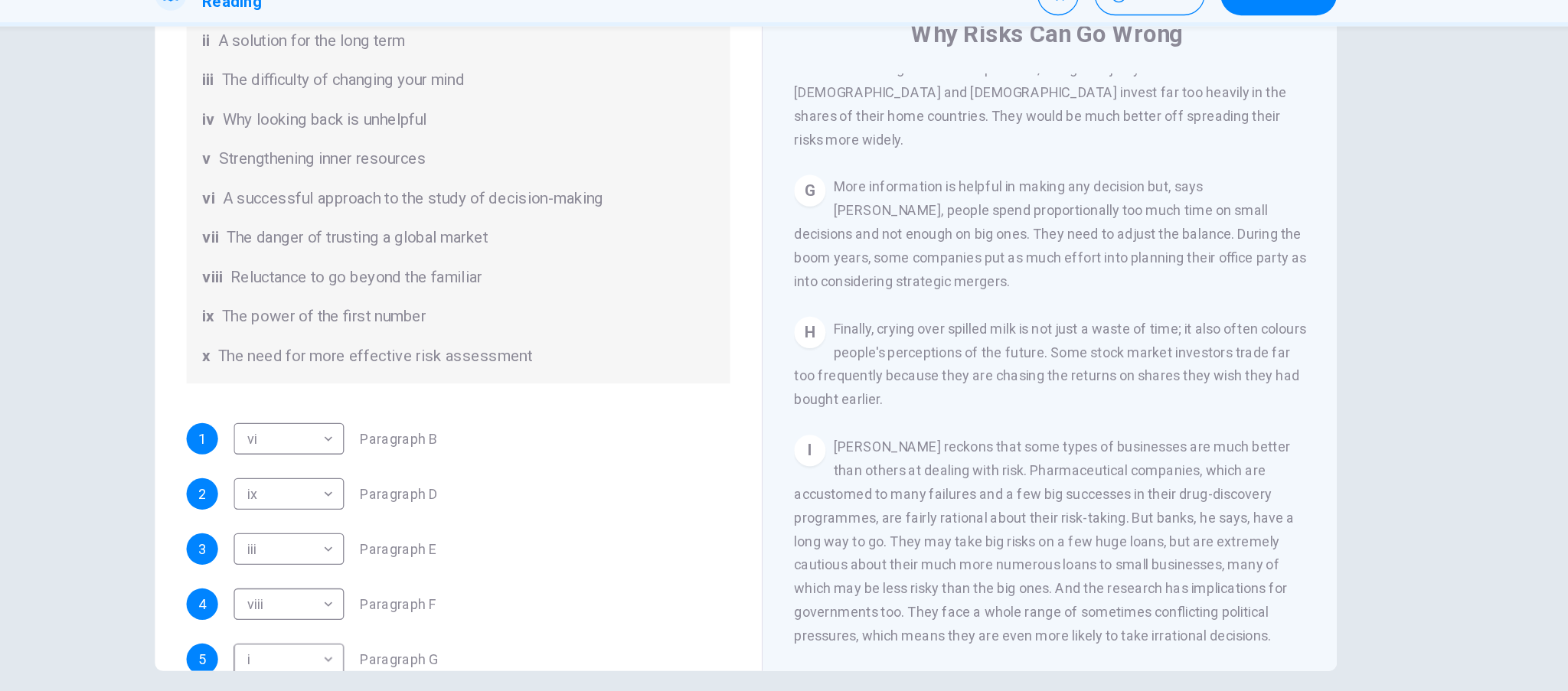
scroll to position [213, 0]
drag, startPoint x: 788, startPoint y: 300, endPoint x: 789, endPoint y: 287, distance: 13.0
click at [789, 287] on div "Questions 1 - 6 Reading Passage 1 has nine paragraphs A-I Choose the correct he…" at bounding box center [784, 333] width 919 height 532
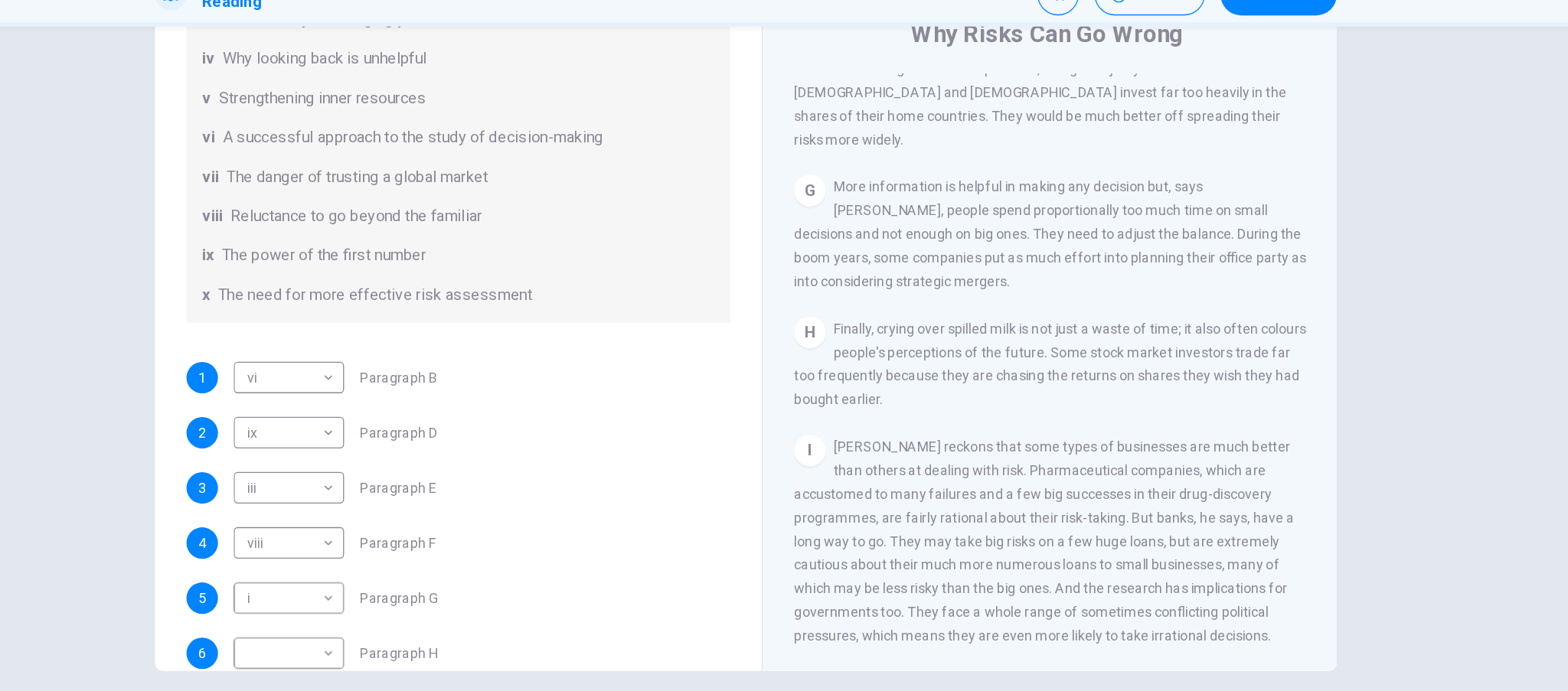
scroll to position [267, 0]
click at [254, 502] on body "This site uses cookies, as explained in our Privacy Policy . If you agree to th…" at bounding box center [784, 345] width 1568 height 691
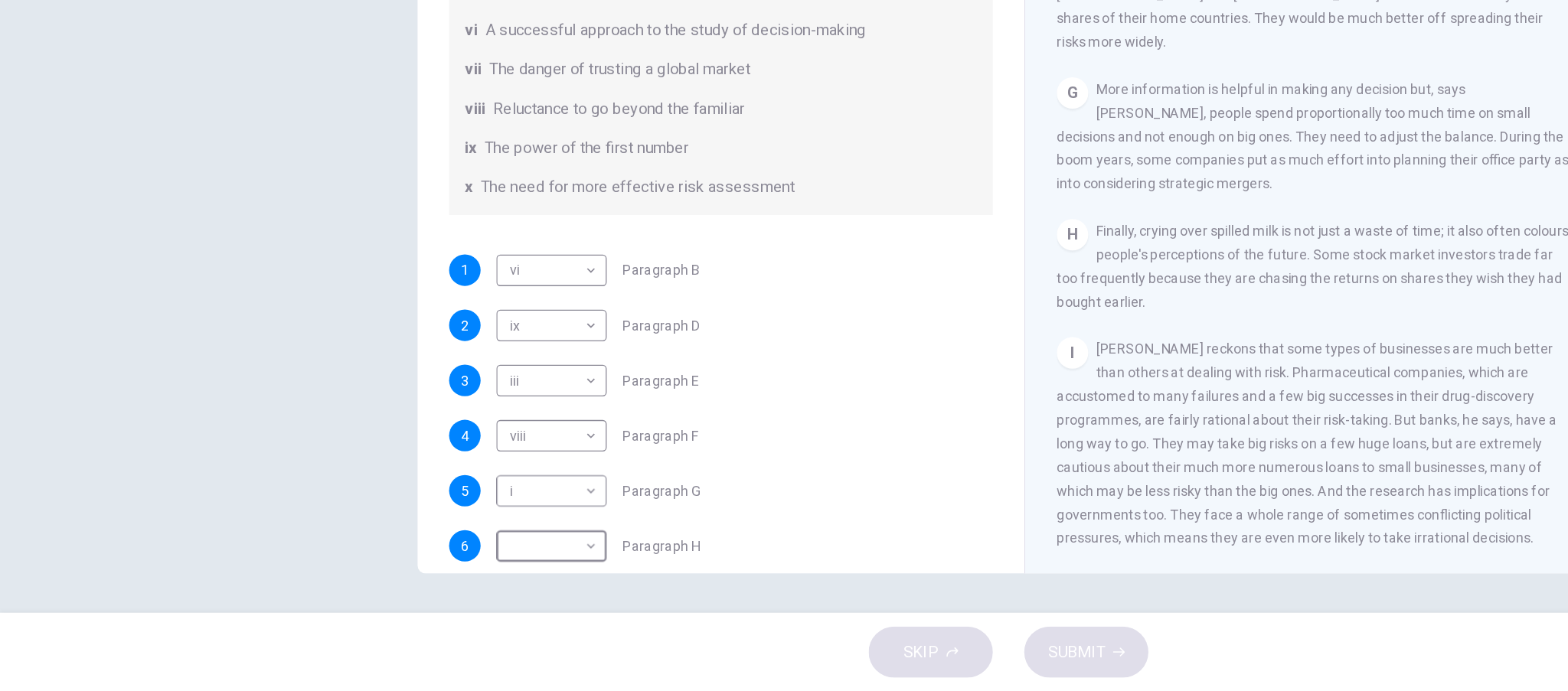
type input "**"
drag, startPoint x: 914, startPoint y: 450, endPoint x: 873, endPoint y: 486, distance: 54.6
click at [870, 496] on span "[PERSON_NAME] reckons that some types of businesses are much better than others…" at bounding box center [1016, 498] width 389 height 159
click at [853, 646] on button "SUBMIT" at bounding box center [844, 660] width 97 height 40
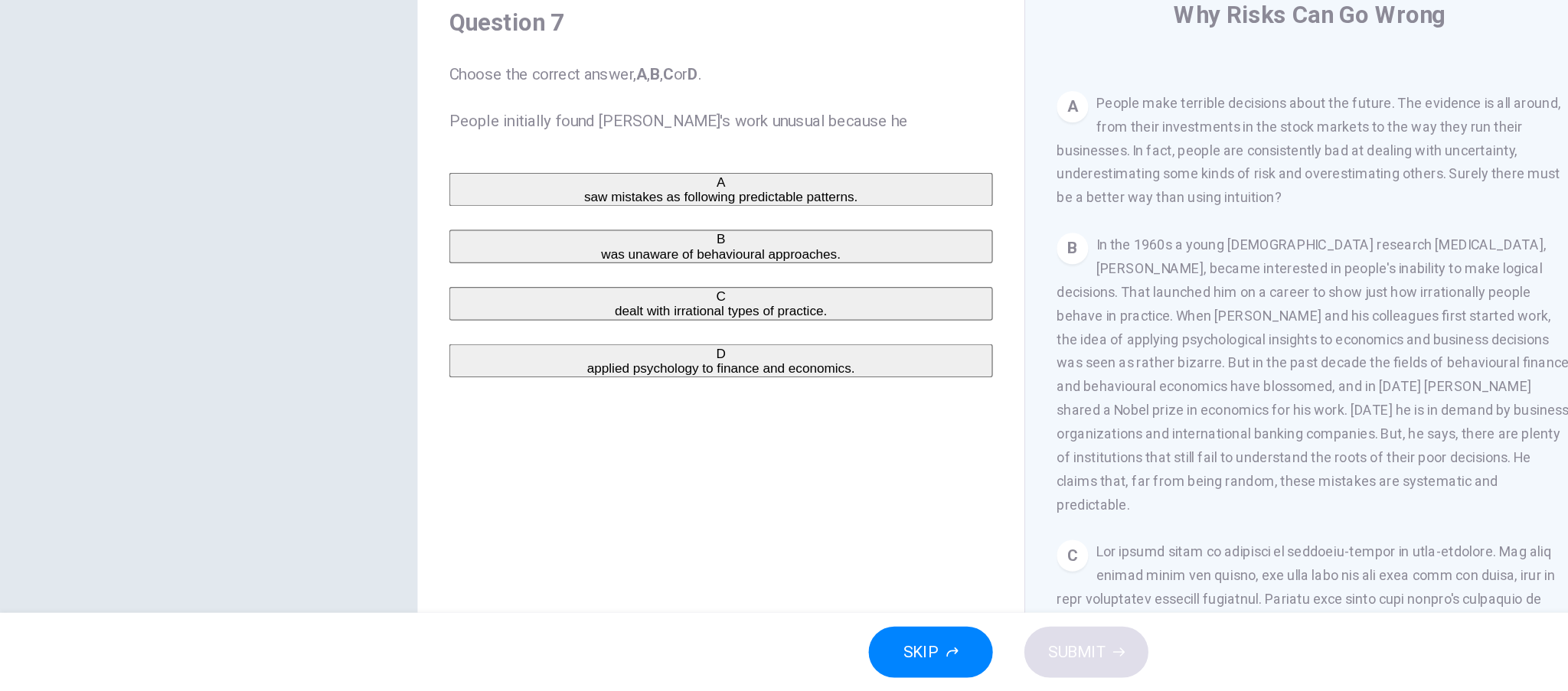
scroll to position [238, 0]
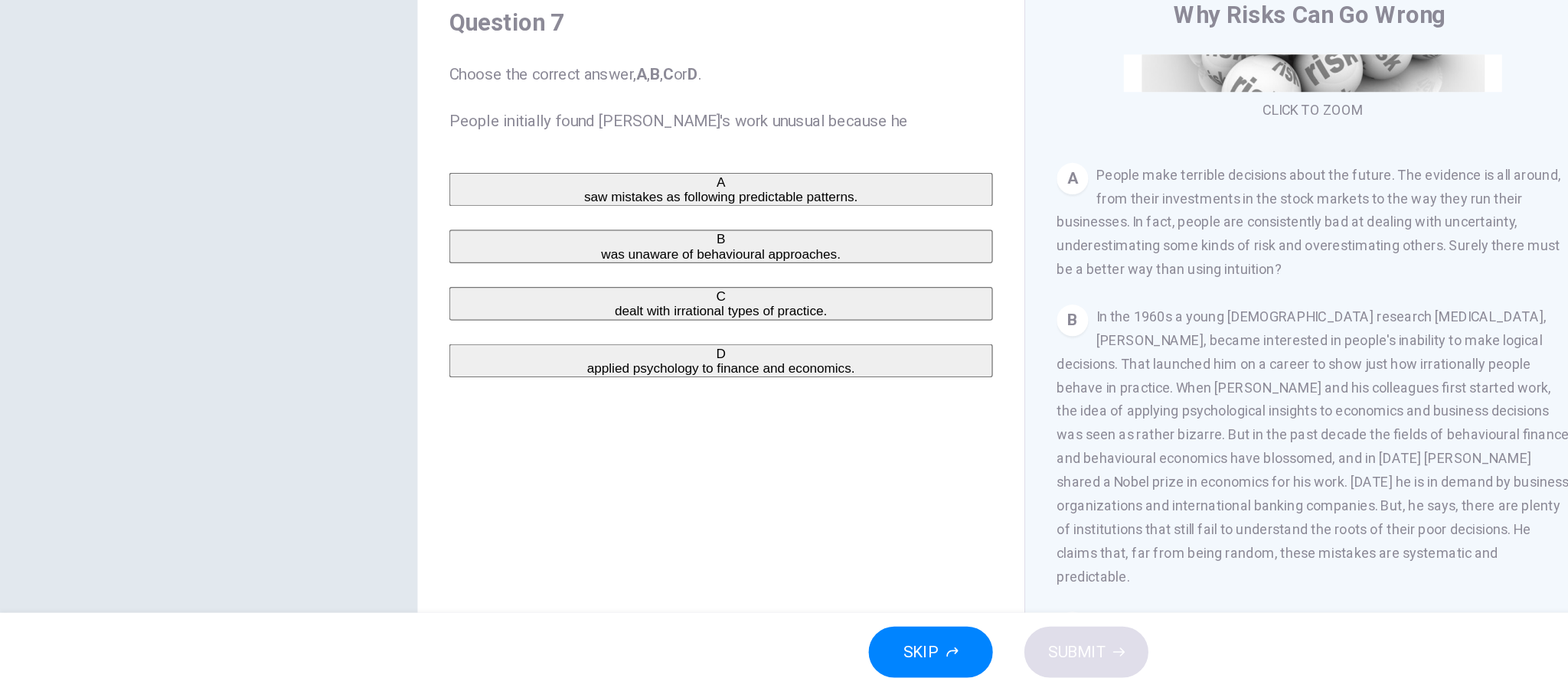
click at [371, 434] on div "D" at bounding box center [560, 427] width 420 height 12
click at [851, 653] on span "SUBMIT" at bounding box center [837, 660] width 45 height 21
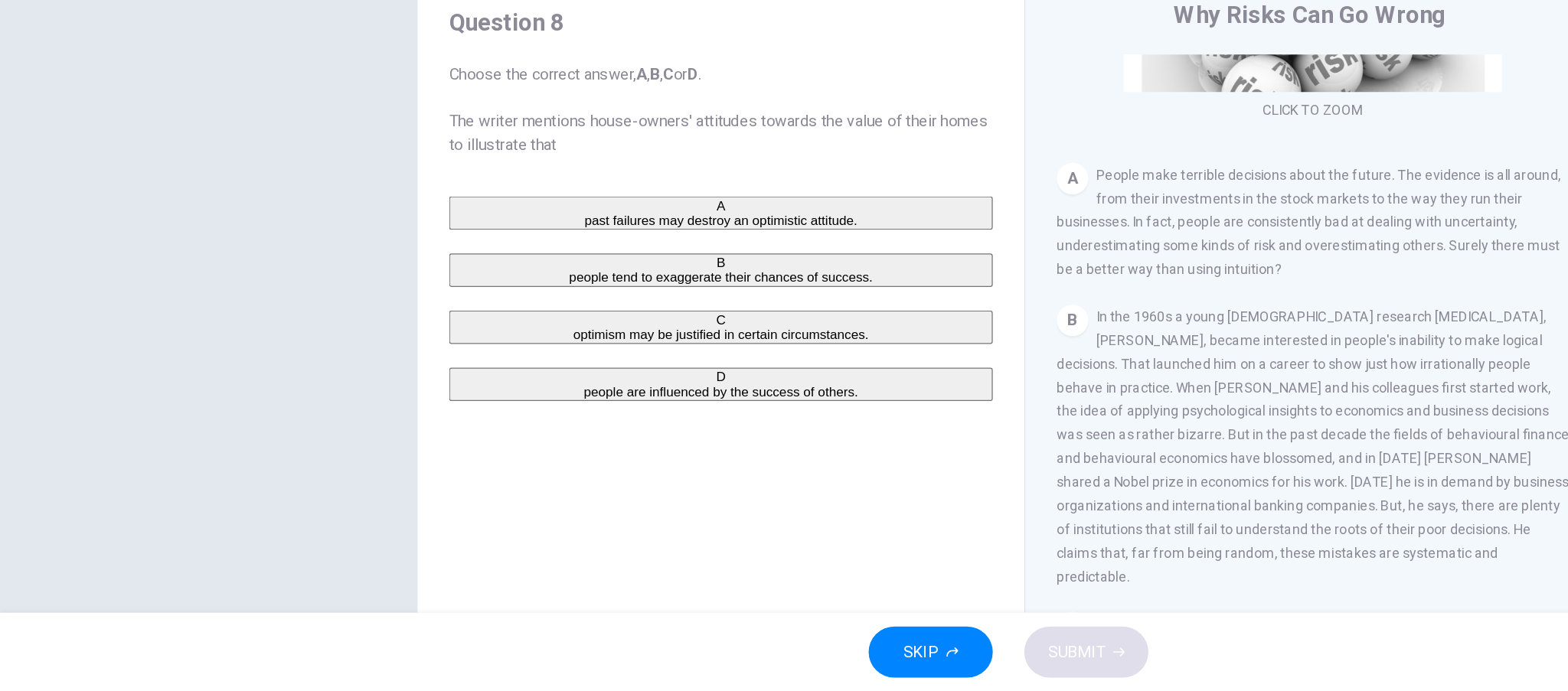
click at [369, 363] on div "B" at bounding box center [560, 358] width 420 height 12
click at [853, 656] on span "SUBMIT" at bounding box center [837, 660] width 45 height 21
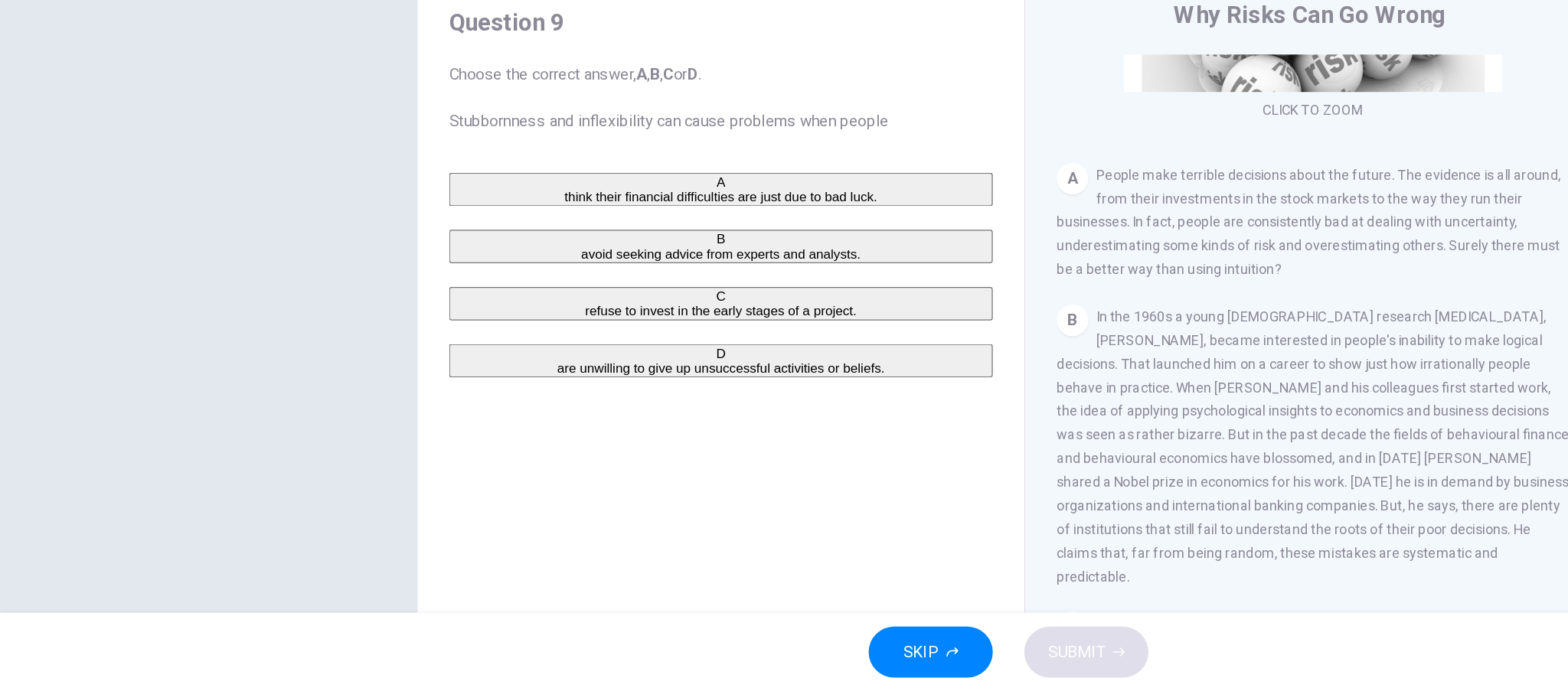
click at [370, 300] on div "A" at bounding box center [560, 295] width 420 height 12
click at [866, 664] on icon "button" at bounding box center [870, 660] width 9 height 9
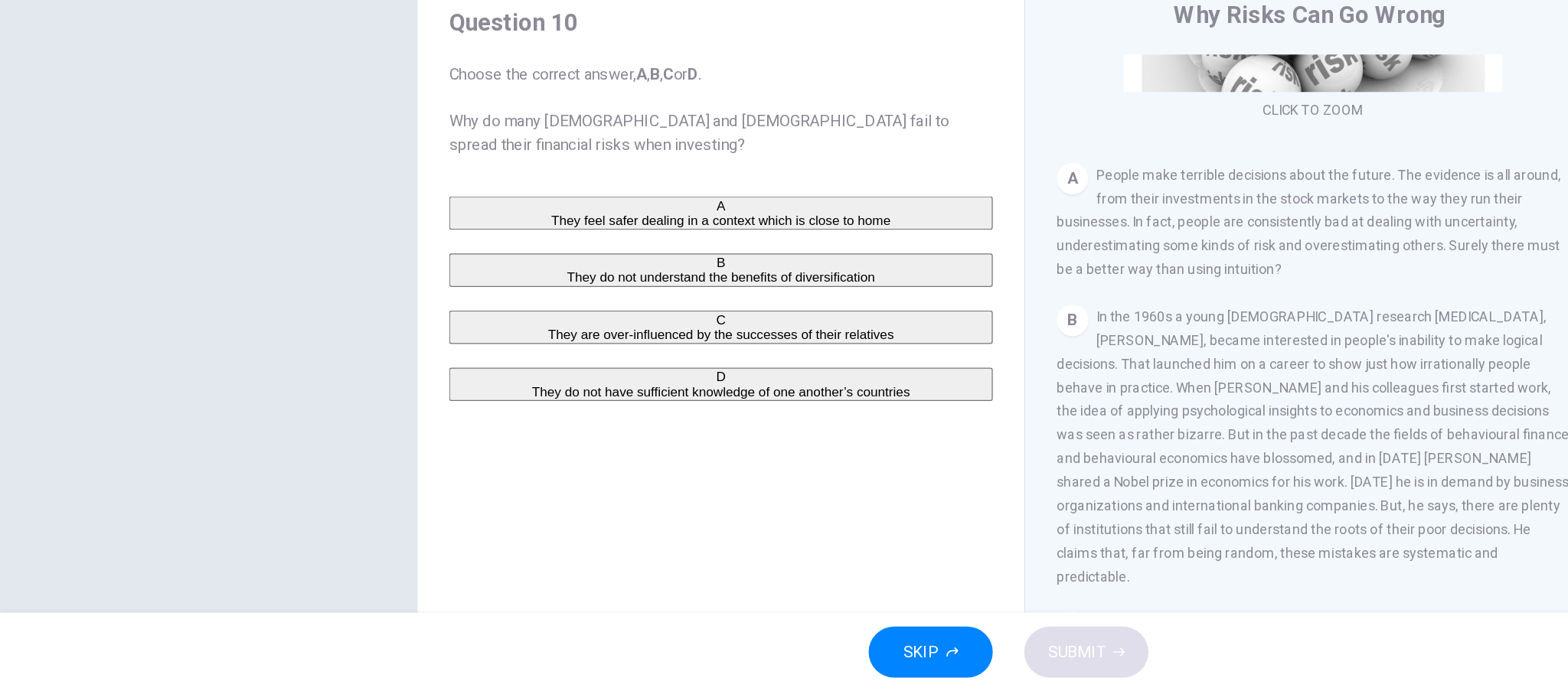
click at [364, 319] on div "A" at bounding box center [560, 313] width 420 height 12
click at [847, 649] on button "SUBMIT" at bounding box center [844, 660] width 97 height 40
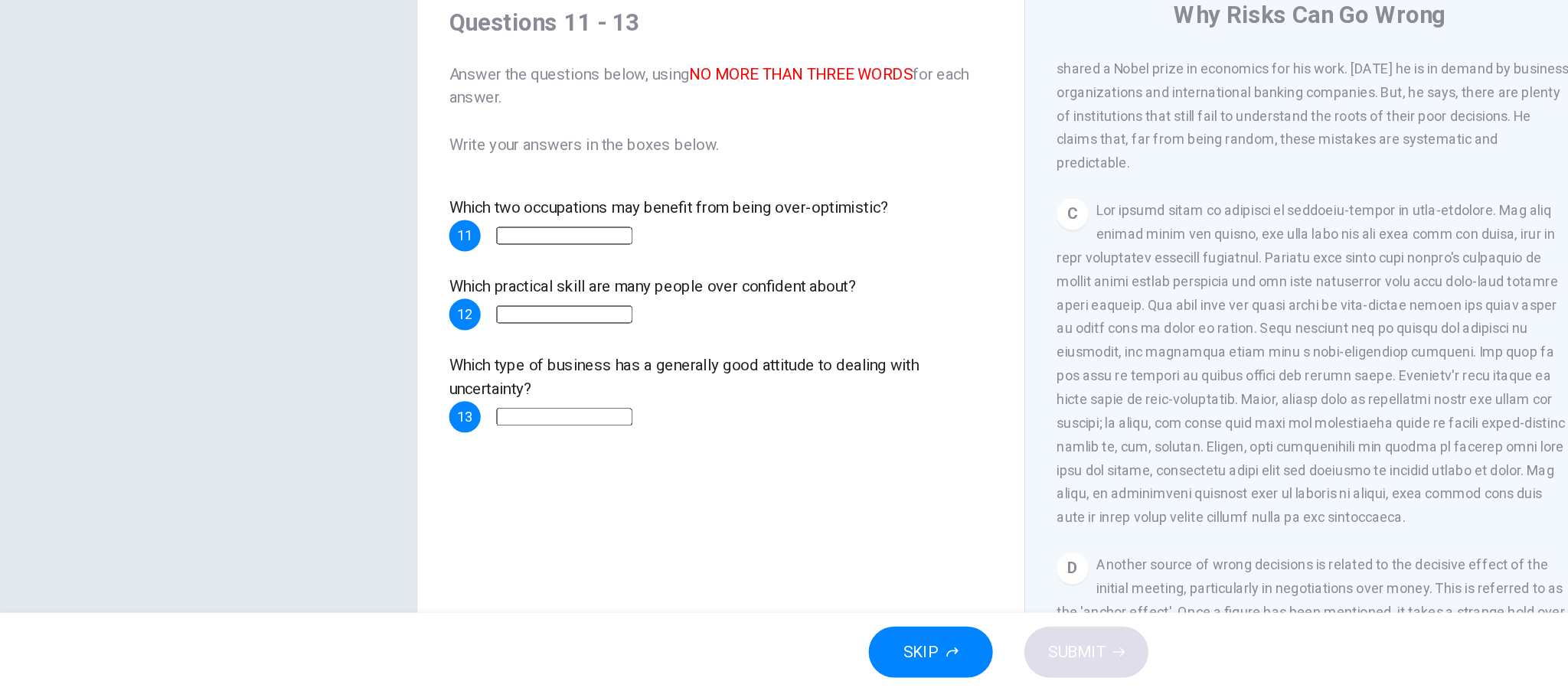
scroll to position [555, 0]
click at [490, 403] on input at bounding box center [439, 398] width 106 height 14
type input "*******"
click at [491, 329] on input at bounding box center [439, 336] width 106 height 14
type input "**********"
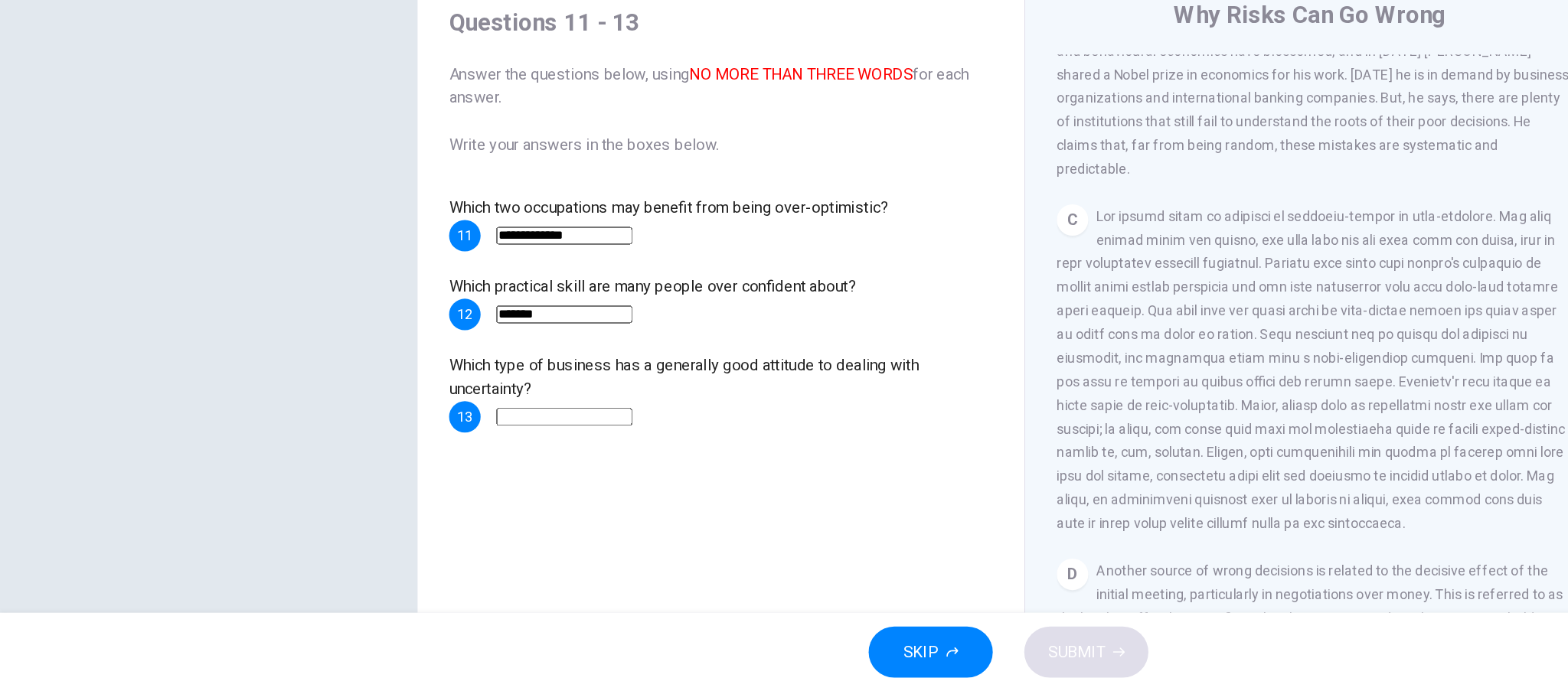
click at [491, 471] on input at bounding box center [439, 478] width 106 height 14
type input "********"
click at [844, 671] on button "SUBMIT" at bounding box center [844, 660] width 97 height 40
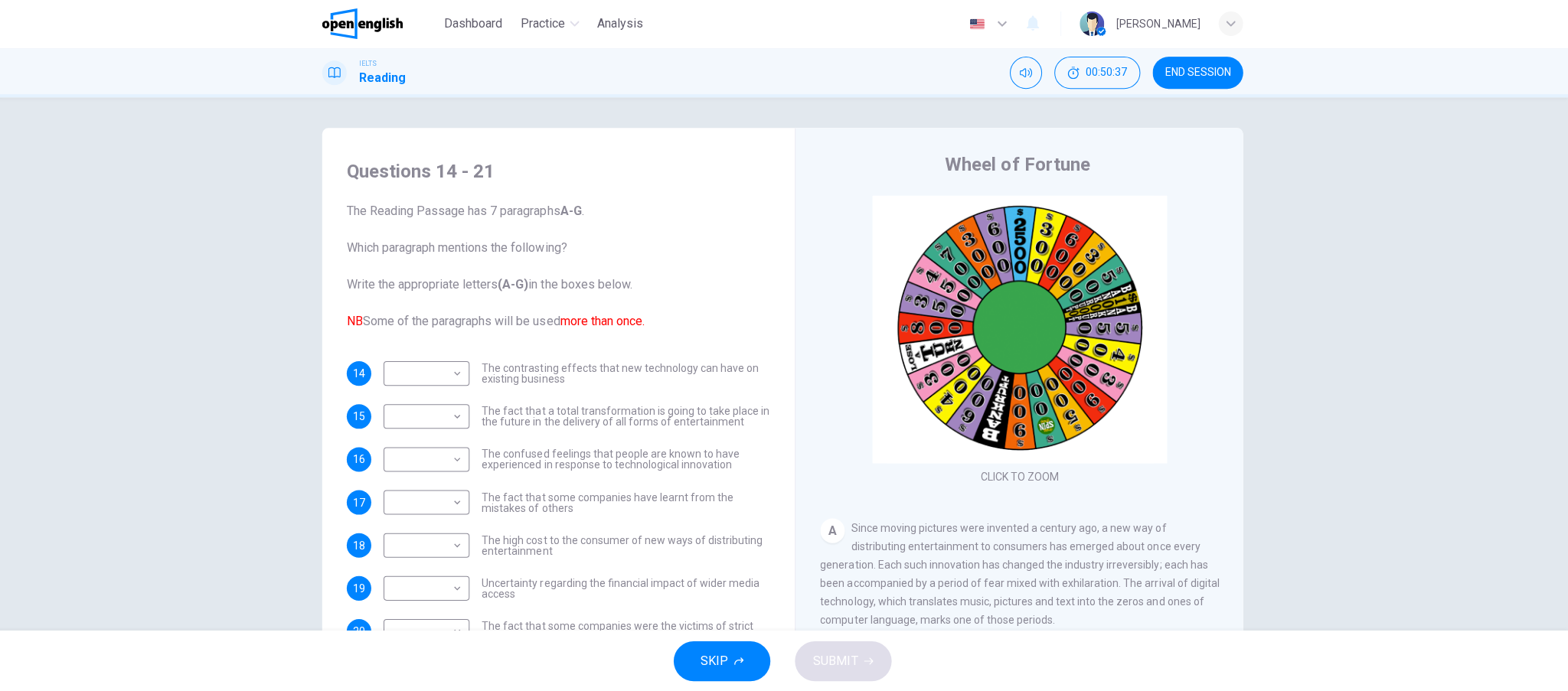
scroll to position [0, 0]
click at [1197, 80] on button "END SESSION" at bounding box center [1198, 73] width 90 height 32
